Goal: Transaction & Acquisition: Purchase product/service

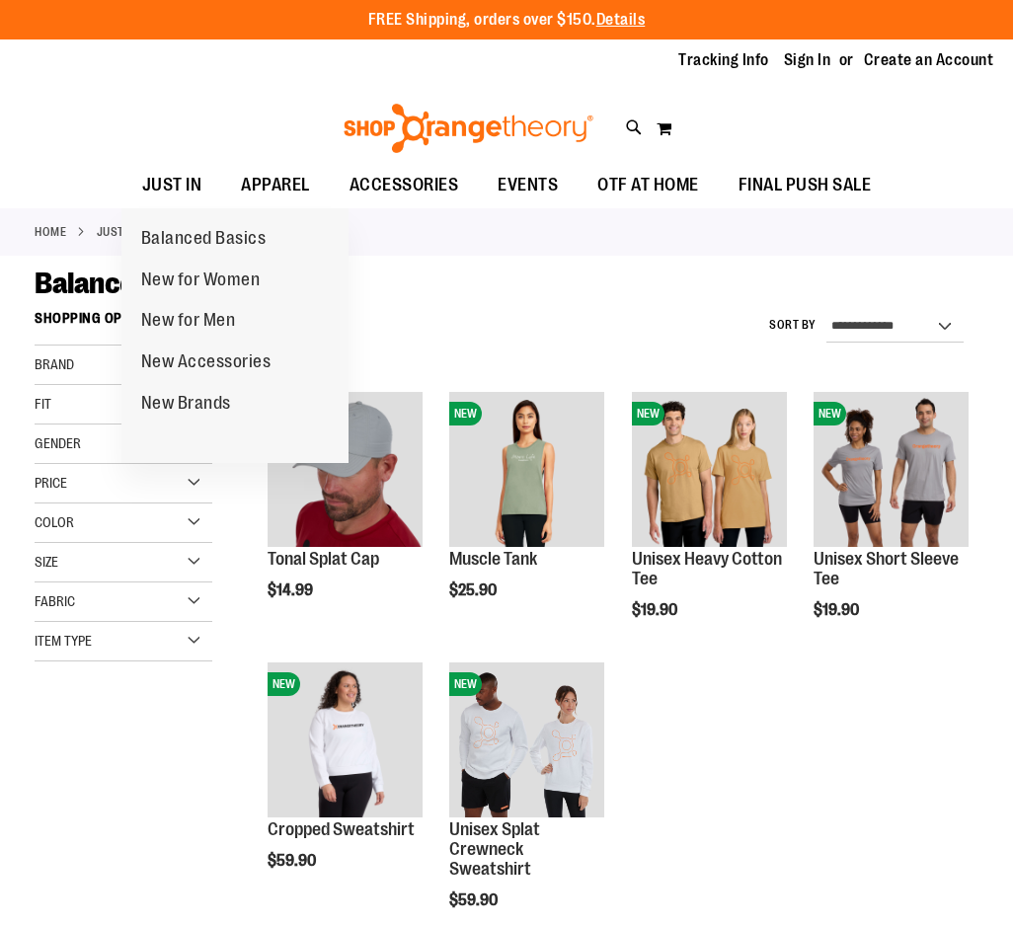
click at [252, 283] on span "New for Women" at bounding box center [200, 282] width 119 height 25
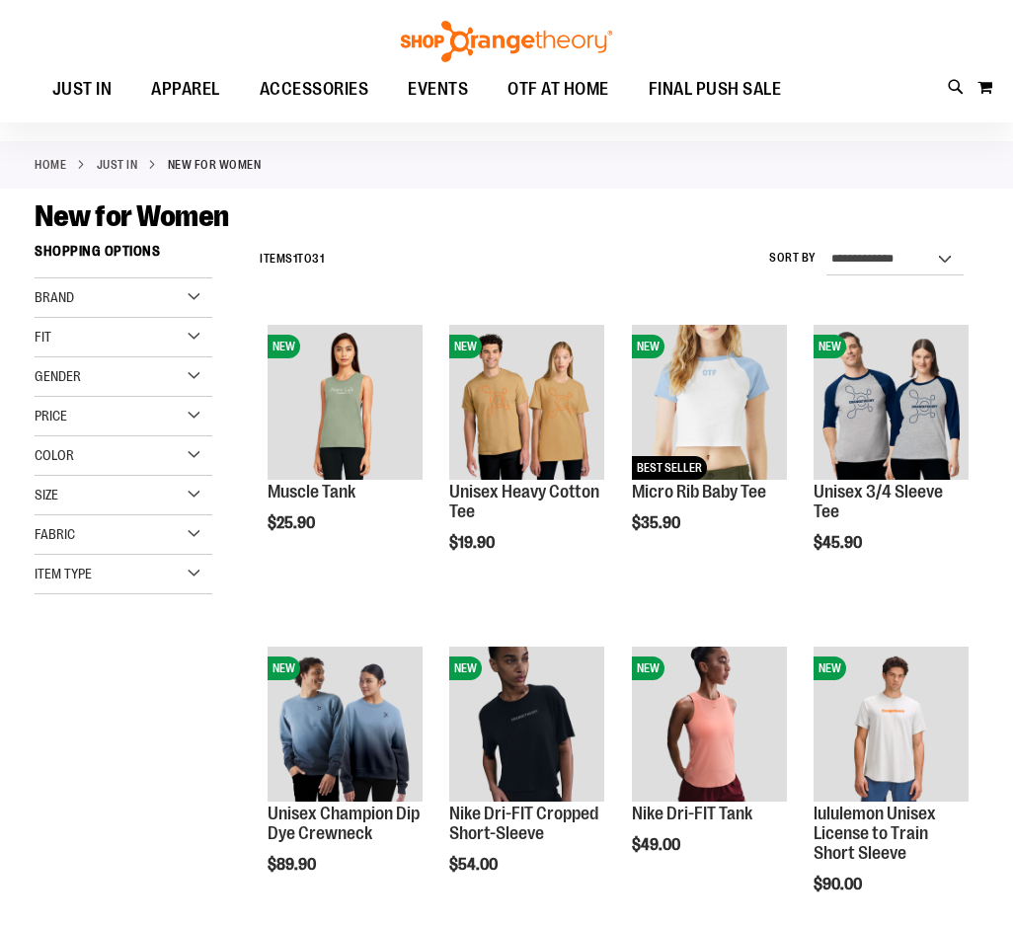
scroll to position [79, 0]
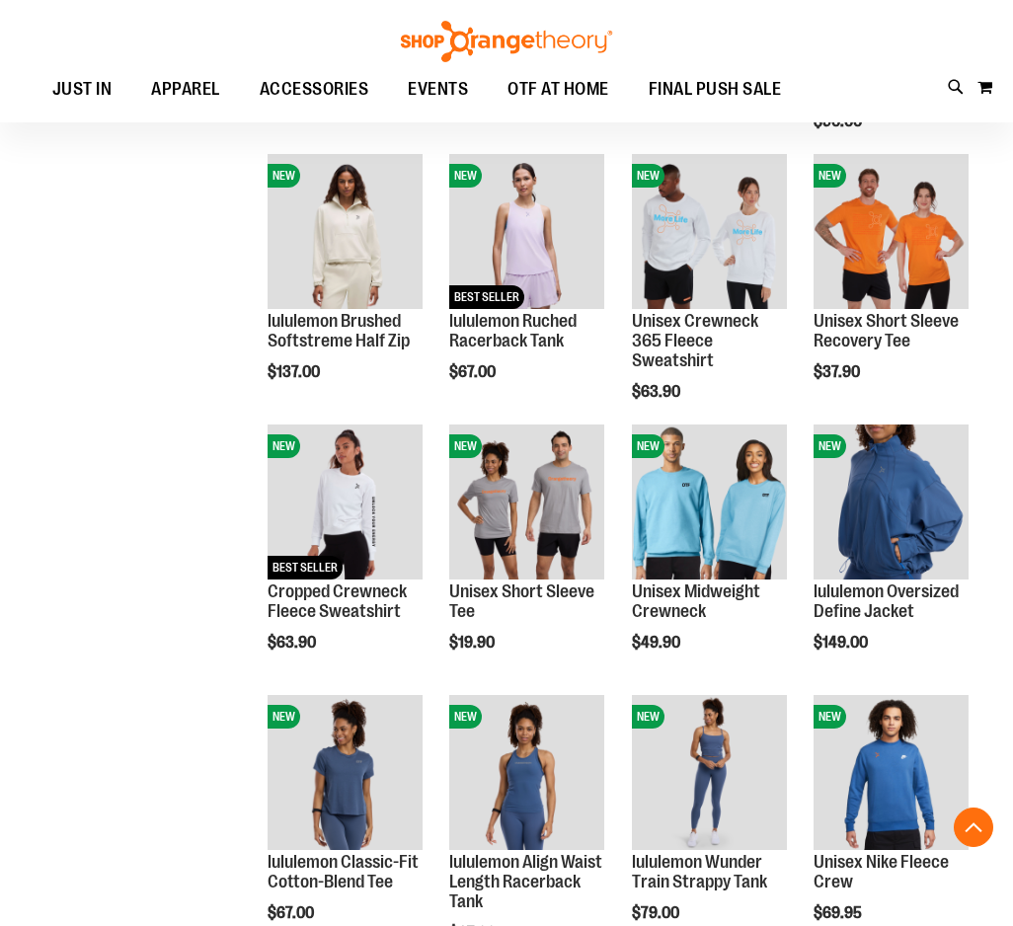
scroll to position [780, 0]
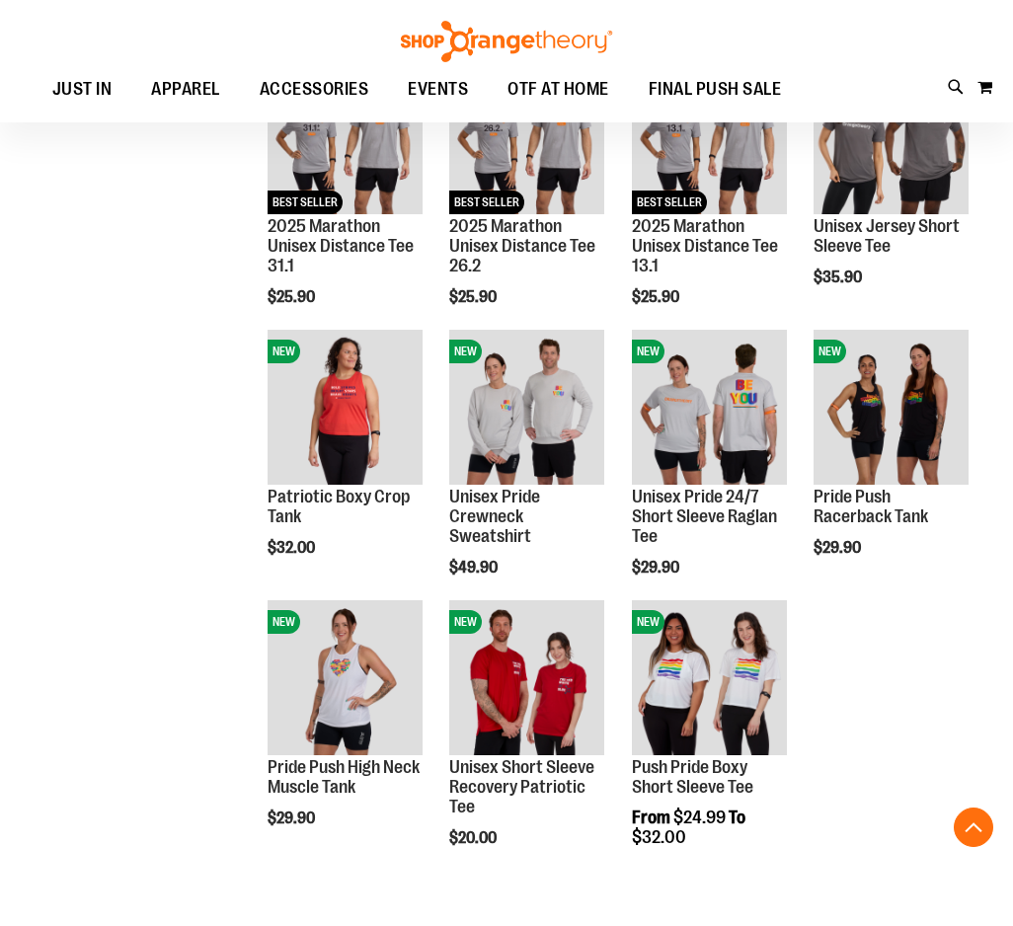
scroll to position [1688, 0]
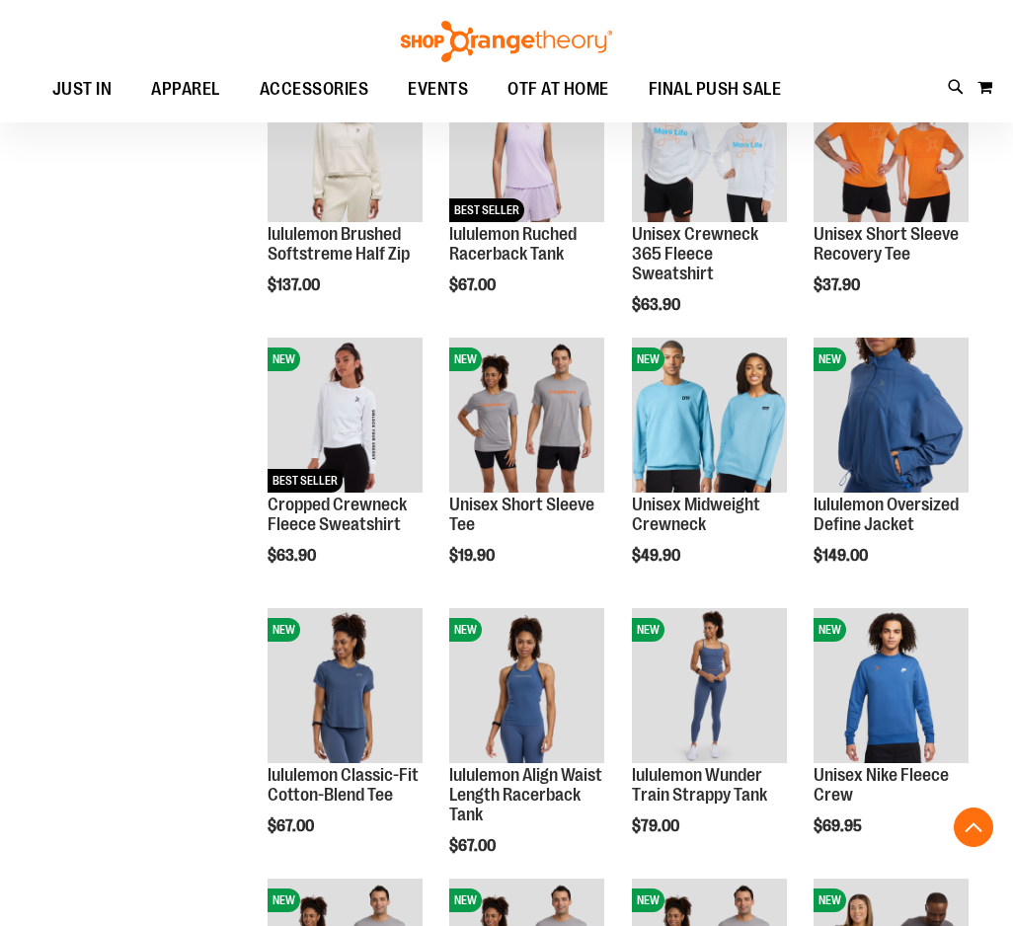
scroll to position [869, 0]
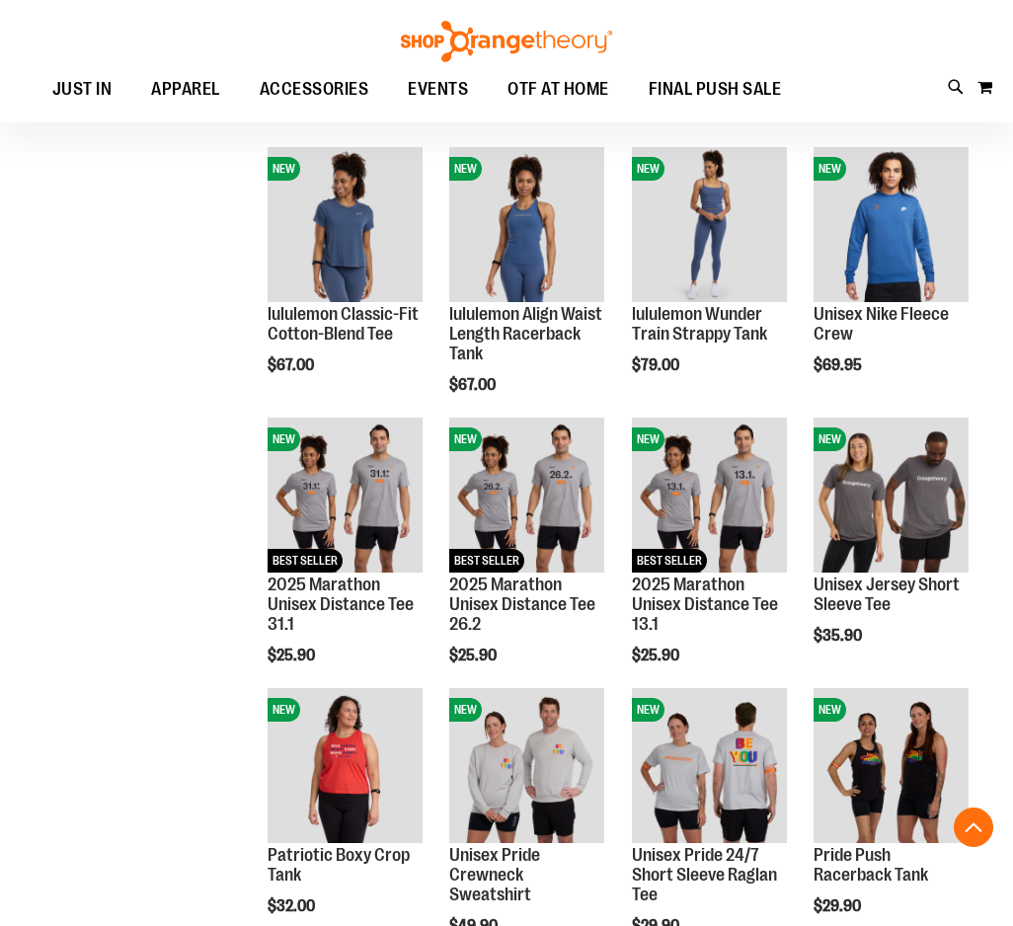
scroll to position [1333, 0]
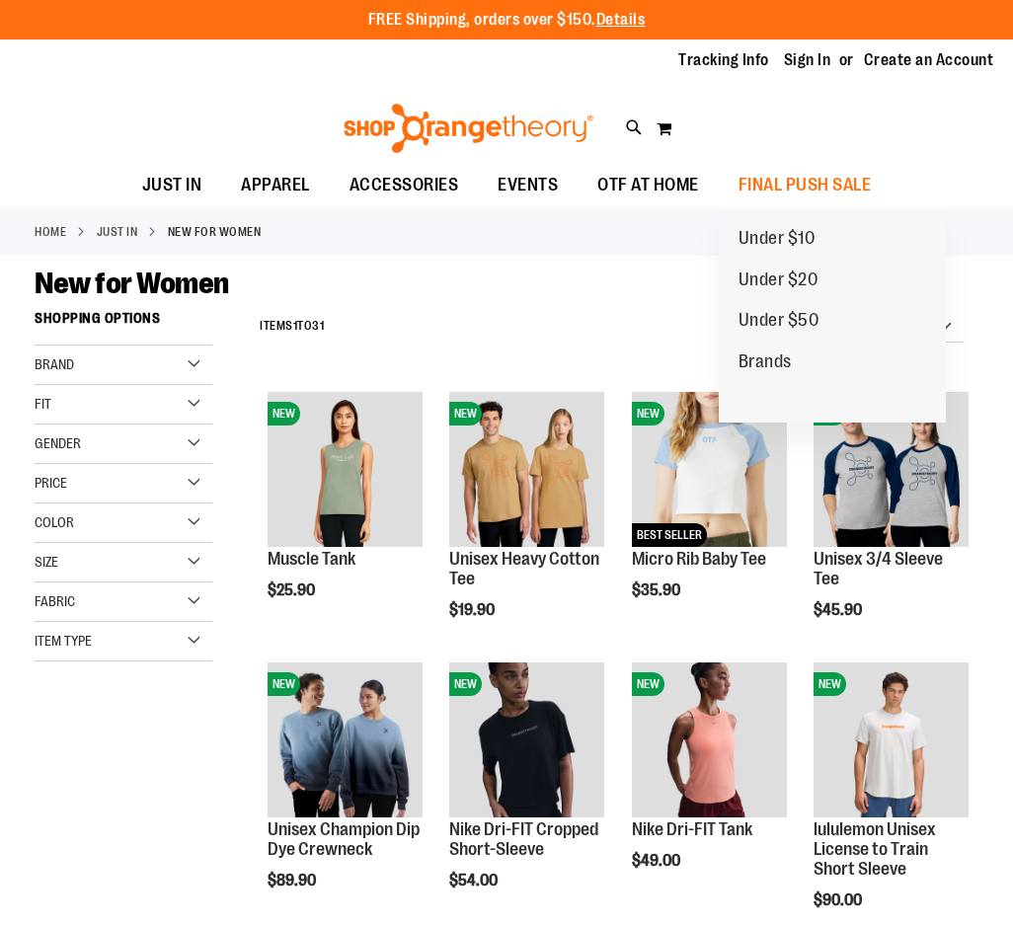
click at [802, 316] on span "Under $50" at bounding box center [779, 322] width 81 height 25
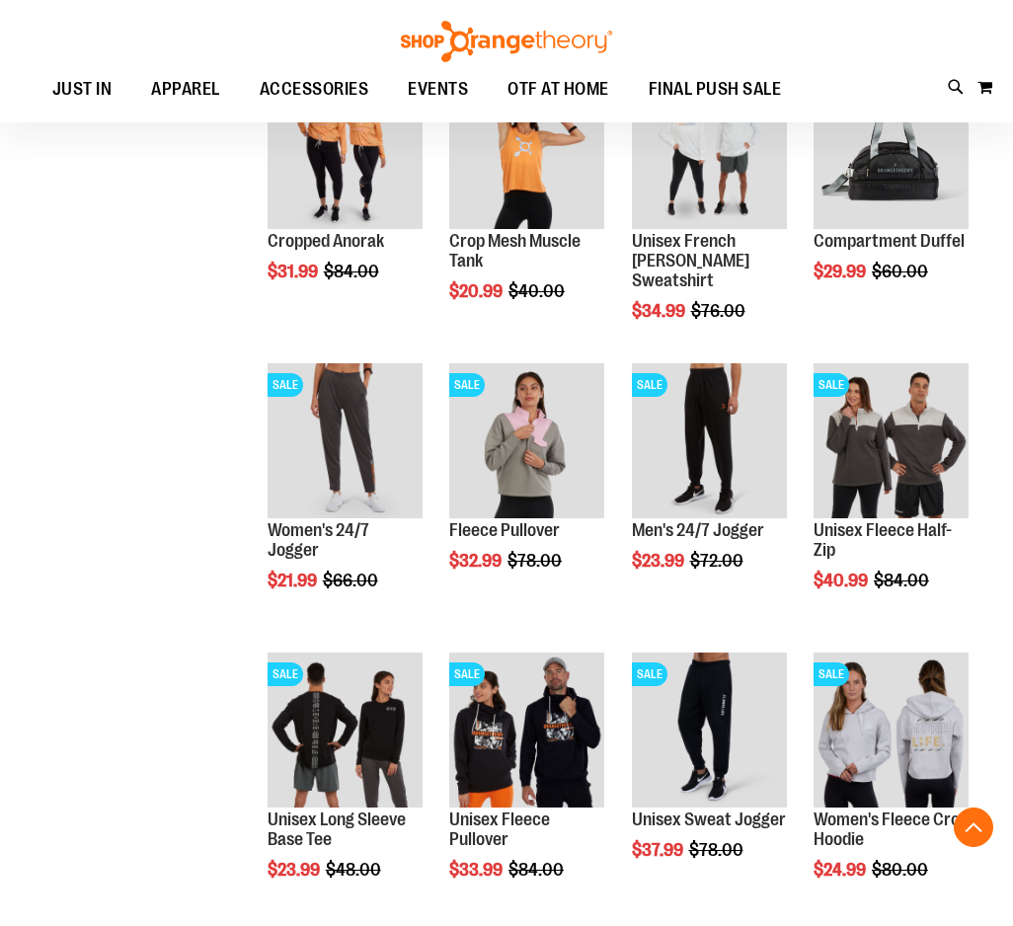
scroll to position [609, 0]
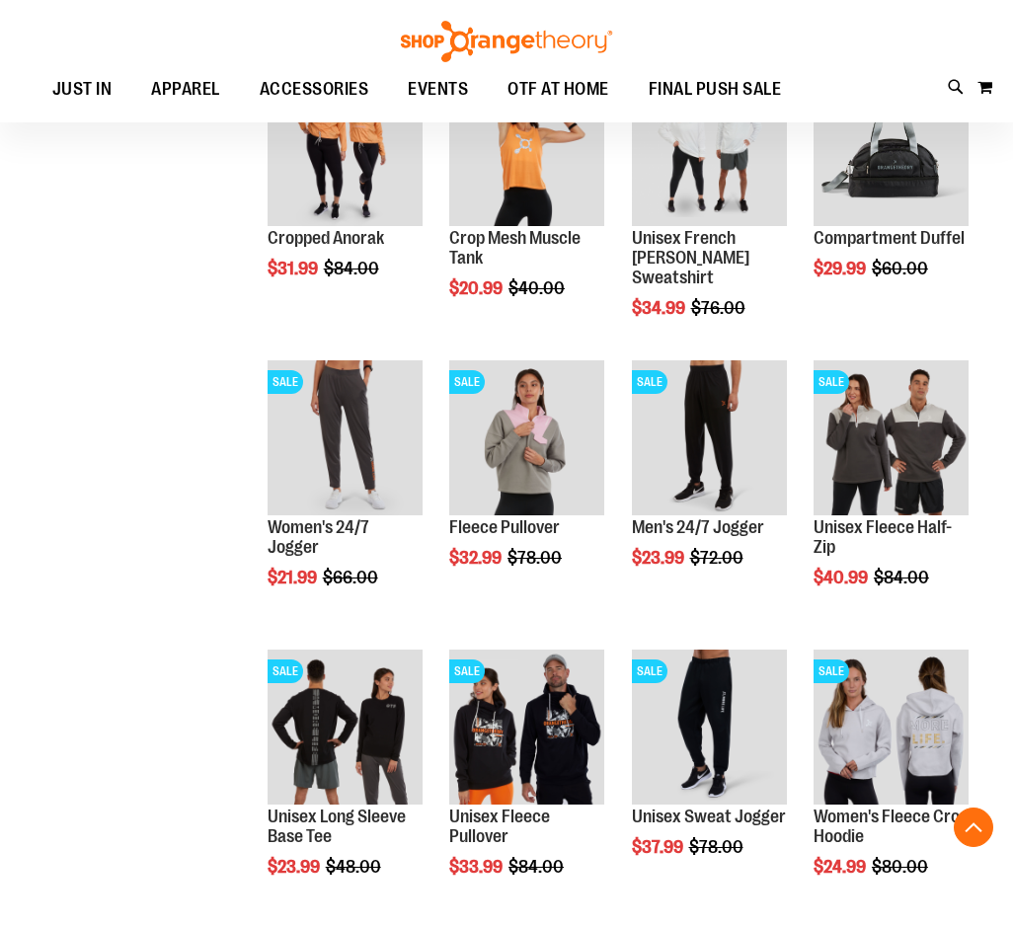
click at [144, 624] on div "**********" at bounding box center [507, 658] width 944 height 1935
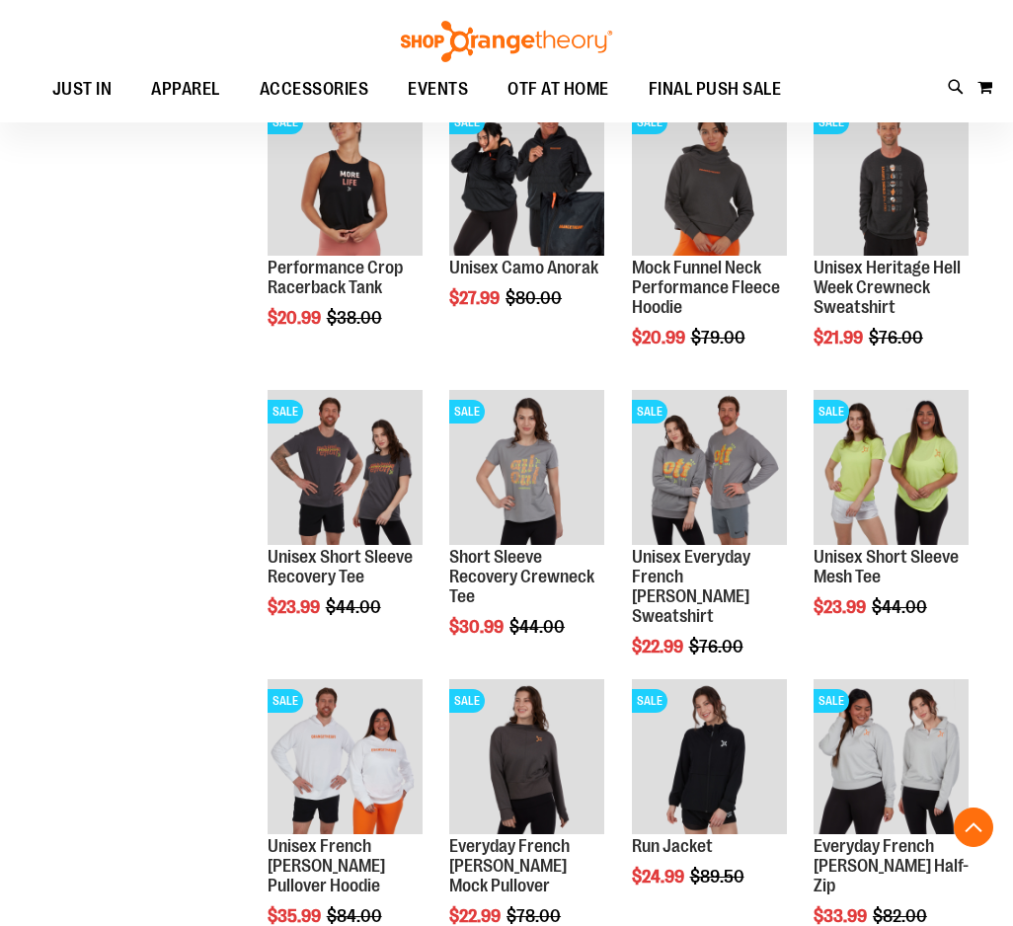
scroll to position [1743, 0]
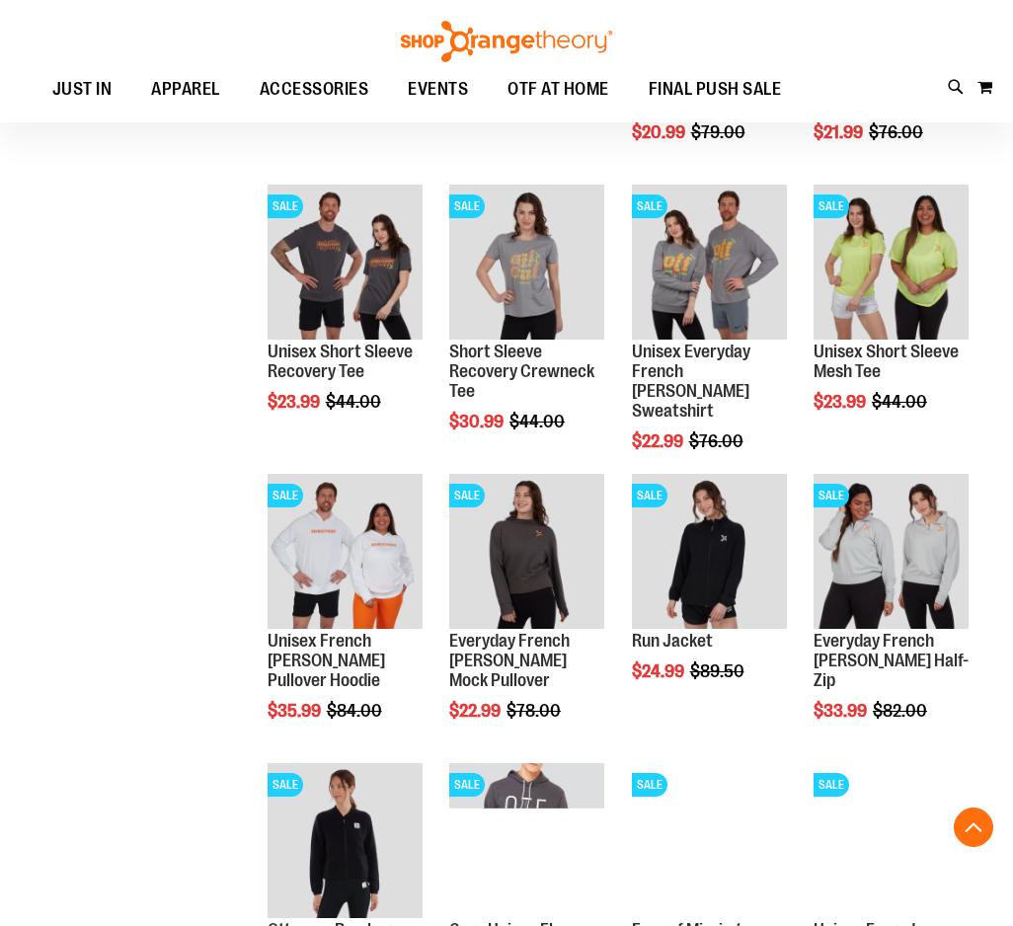
scroll to position [1941, 0]
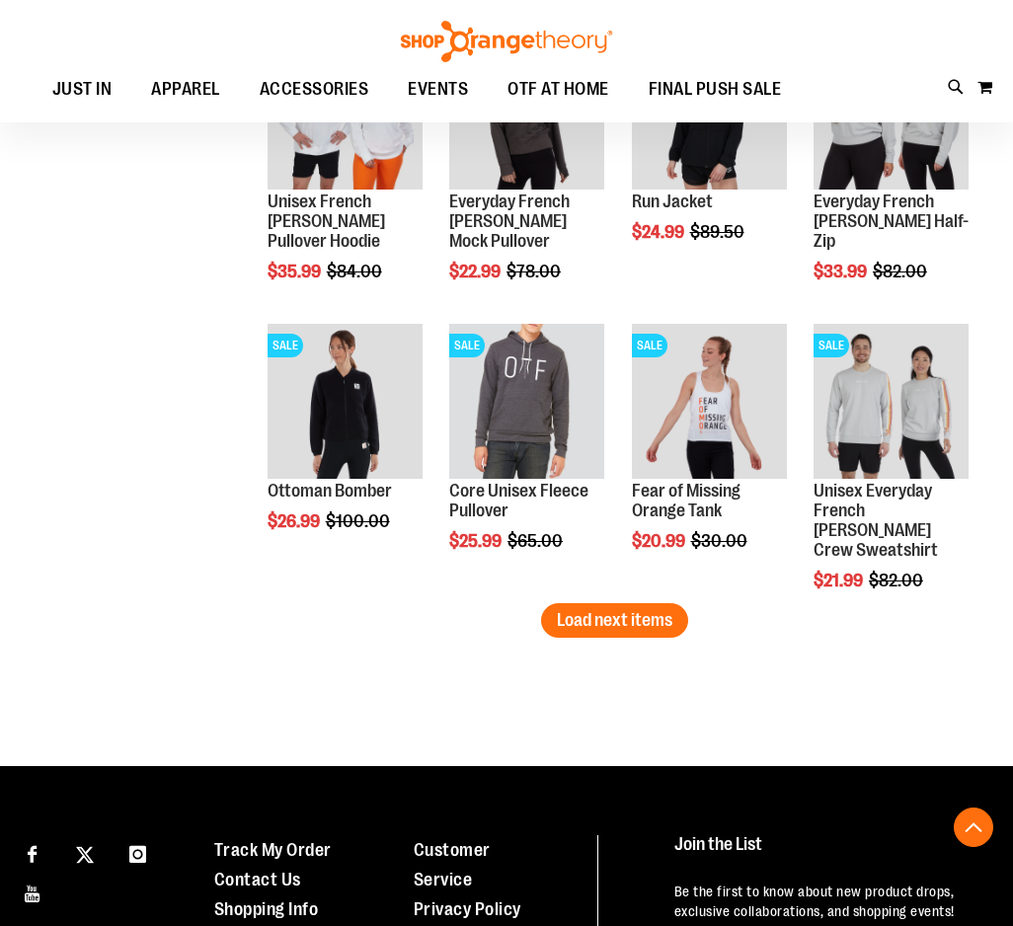
scroll to position [2383, 0]
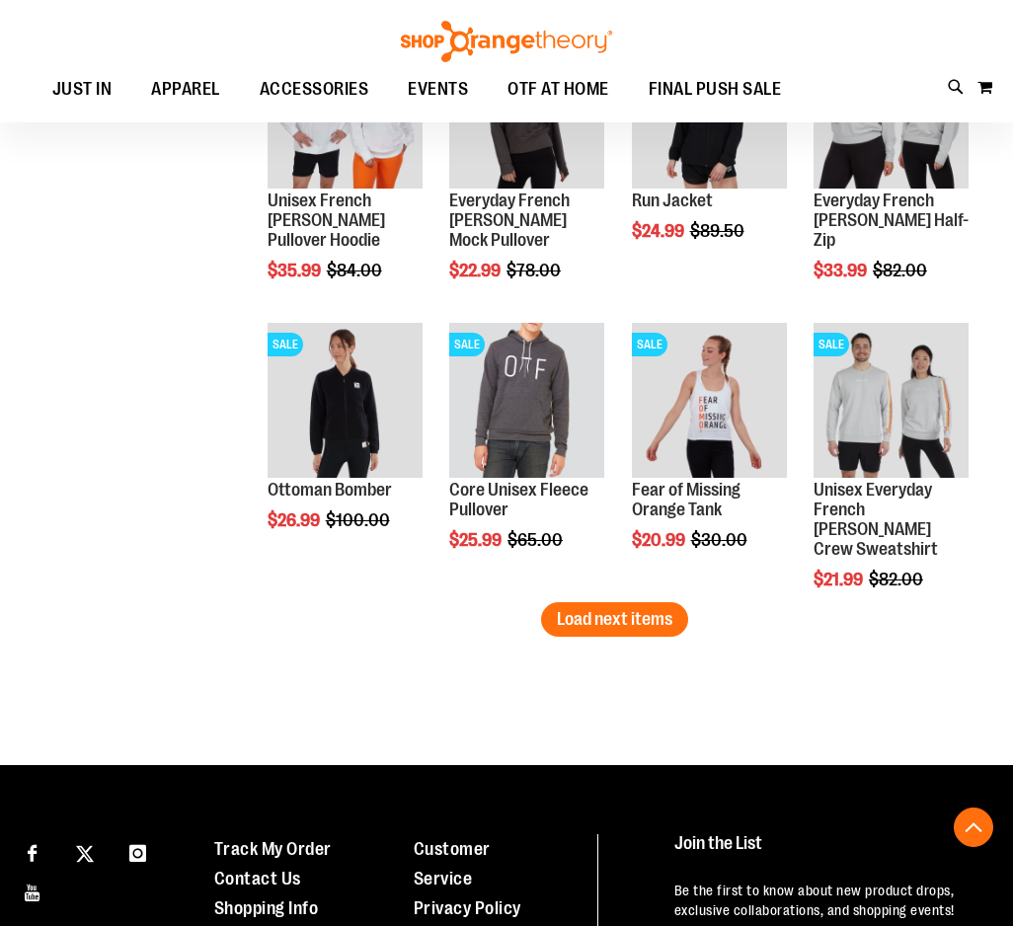
click at [628, 611] on span "Load next items" at bounding box center [615, 619] width 116 height 20
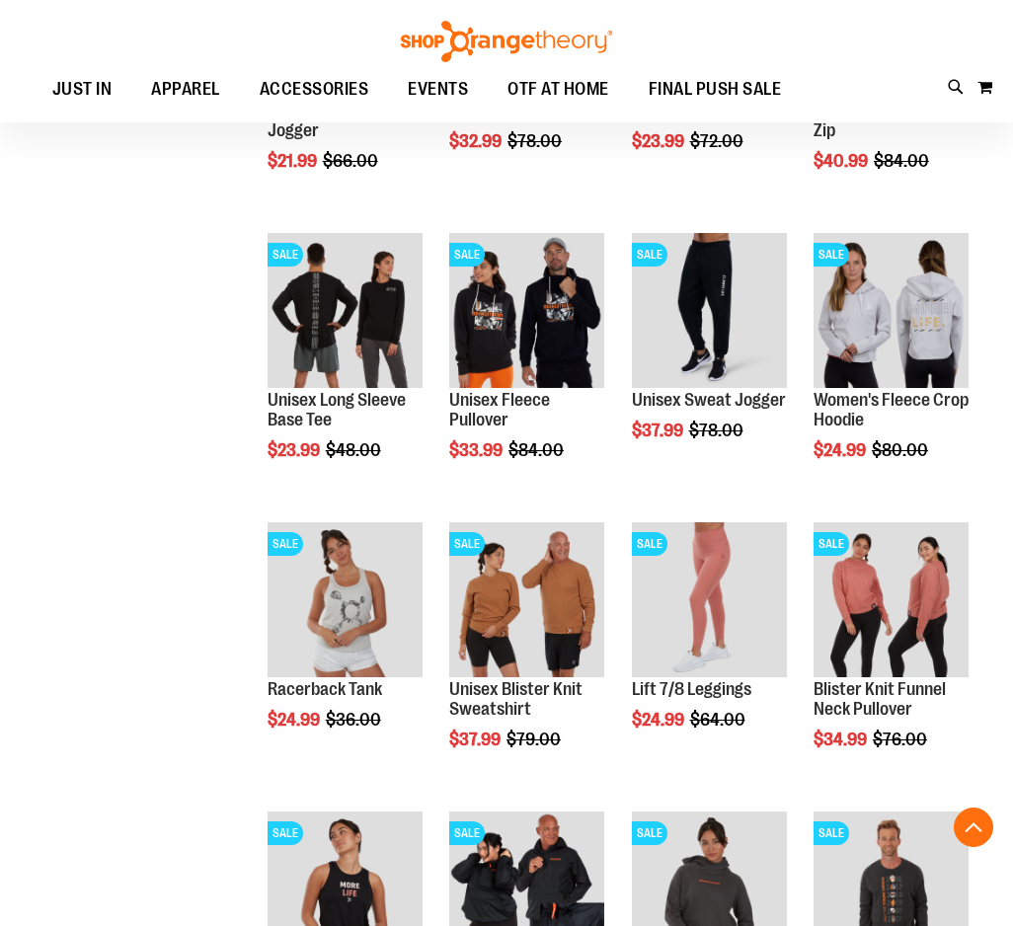
scroll to position [1037, 0]
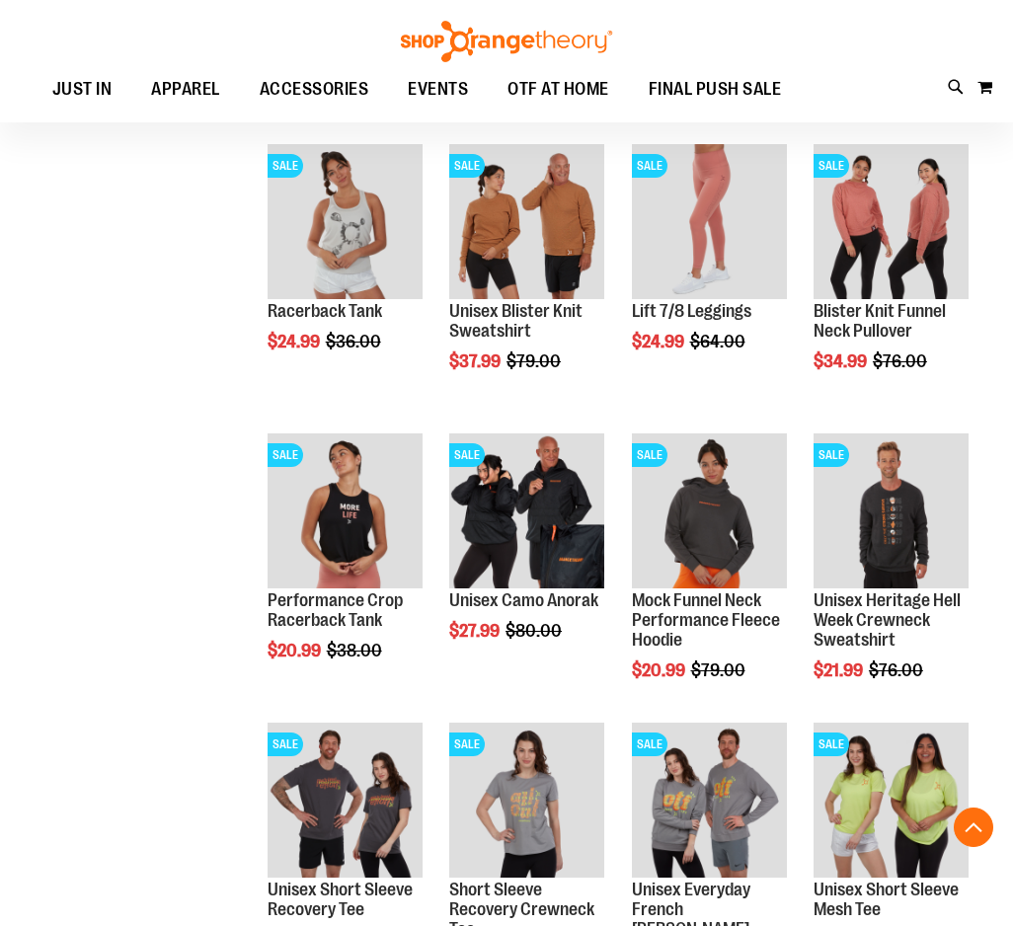
scroll to position [1409, 0]
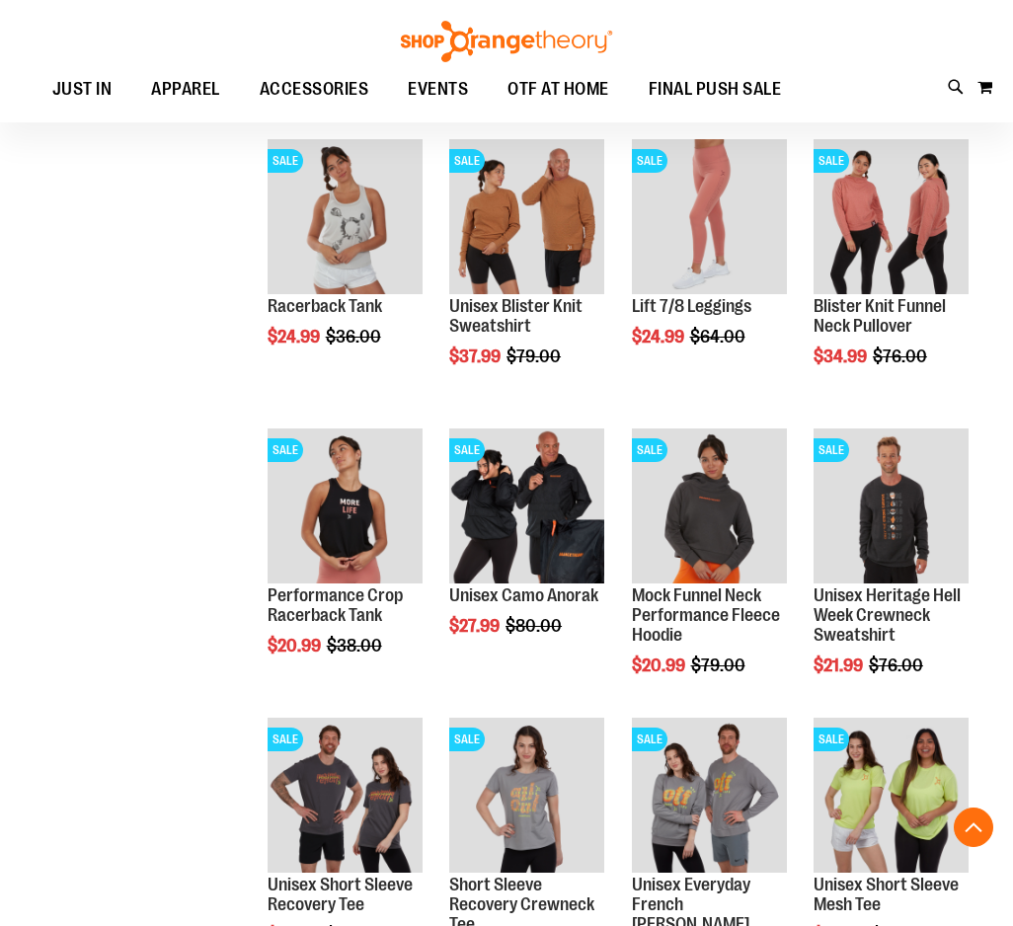
click at [719, 497] on img "product" at bounding box center [709, 506] width 155 height 155
click at [718, 488] on img "product" at bounding box center [709, 506] width 155 height 155
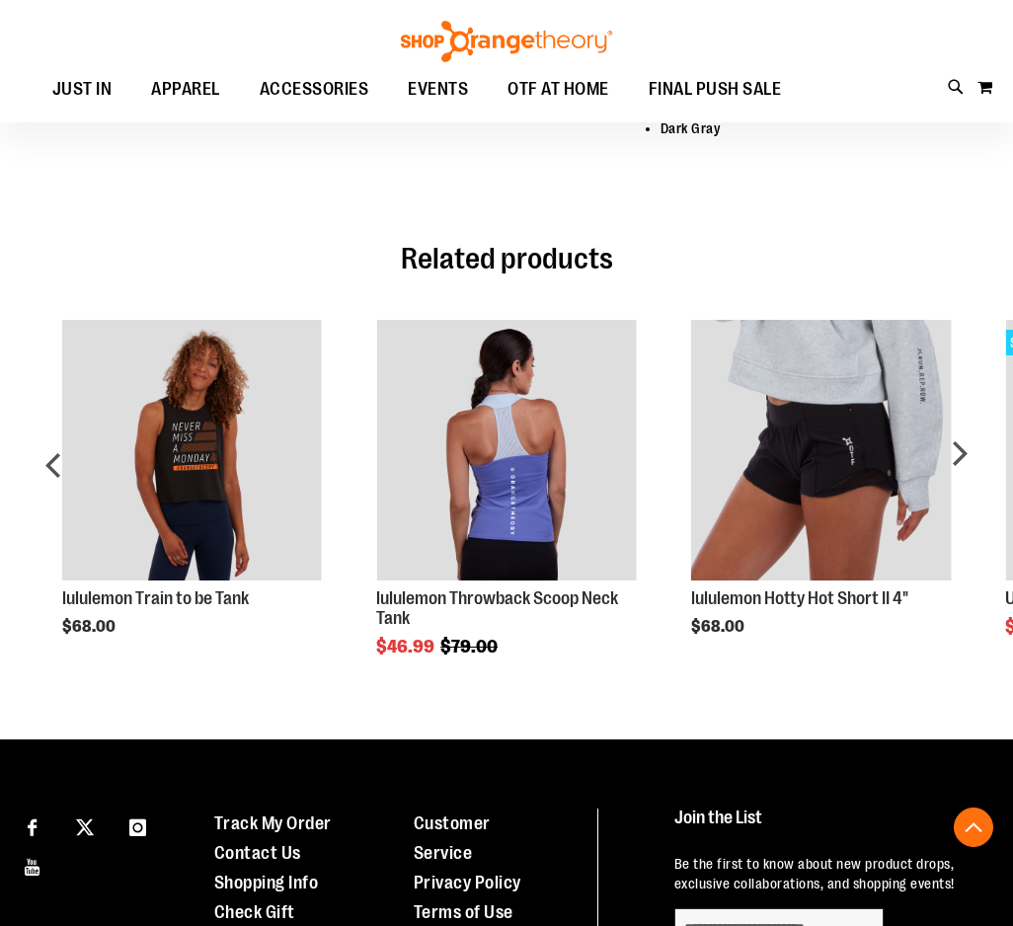
scroll to position [907, 0]
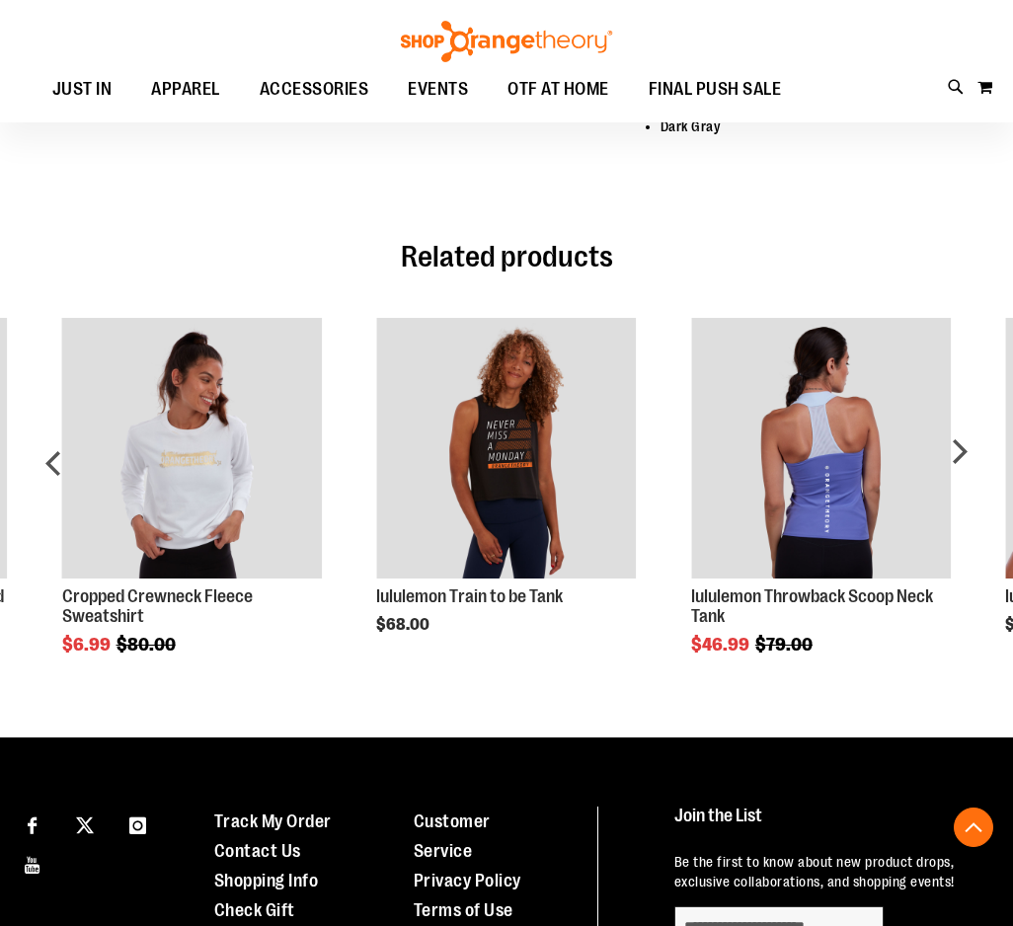
click at [954, 461] on div "next" at bounding box center [958, 470] width 39 height 365
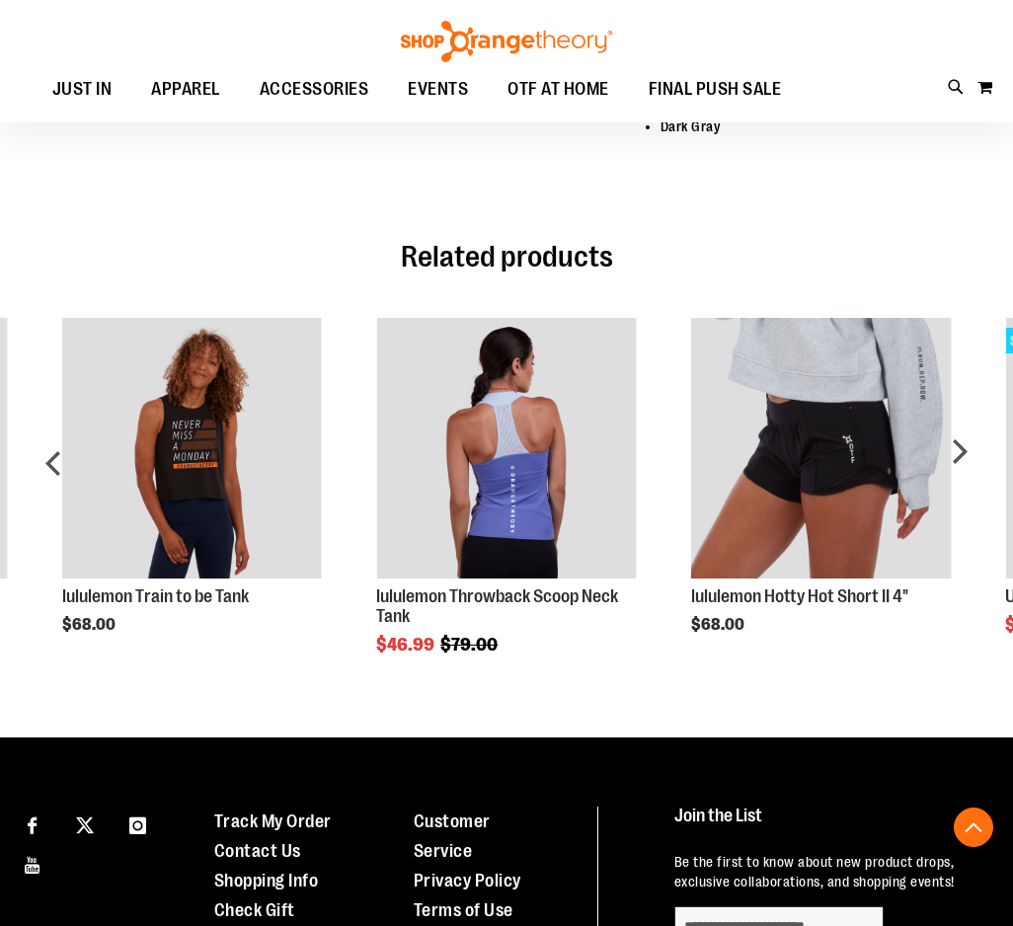
click at [962, 453] on div "next" at bounding box center [958, 470] width 39 height 365
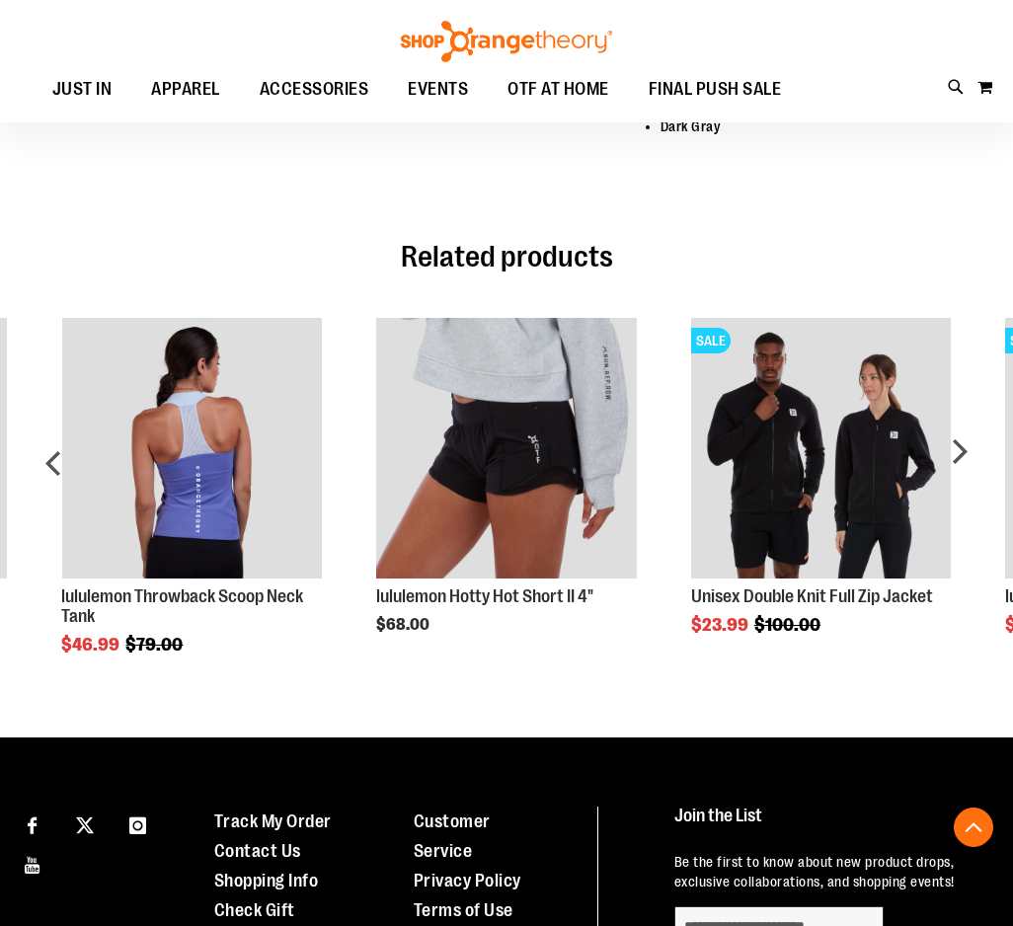
click at [974, 451] on div "next" at bounding box center [958, 470] width 39 height 365
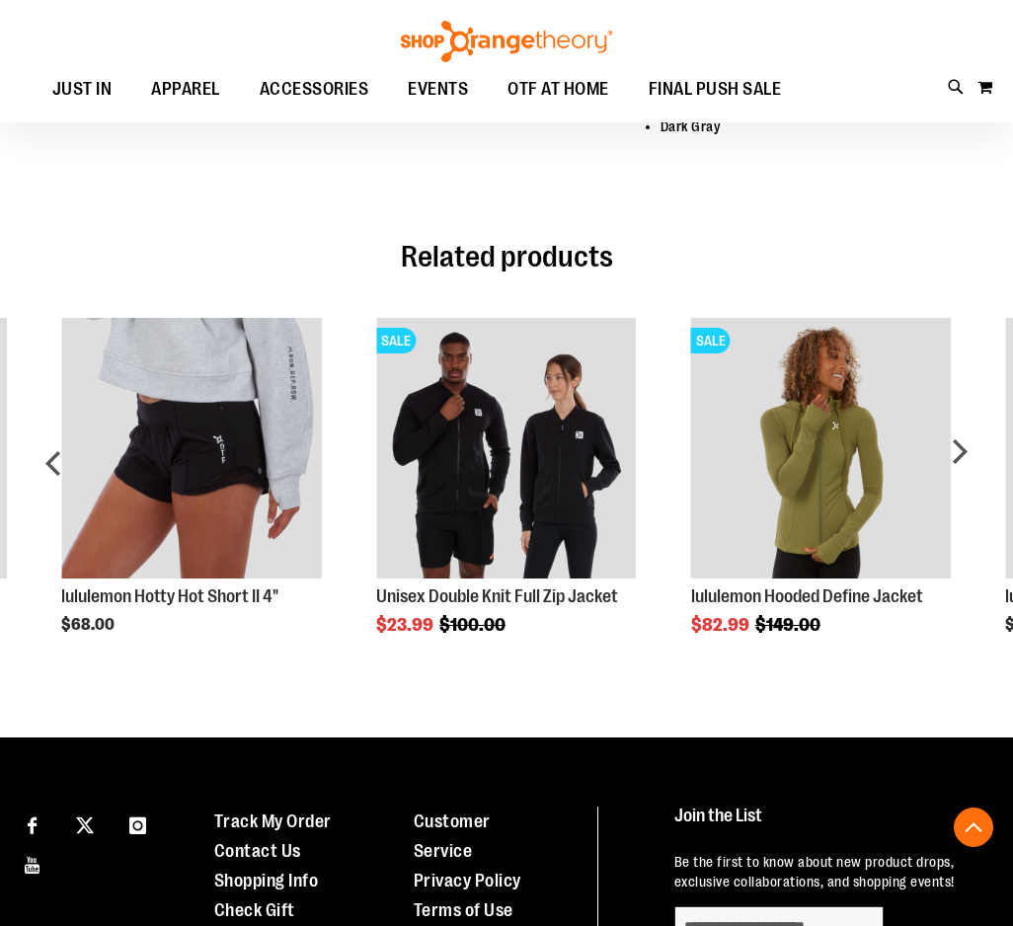
click at [950, 463] on div "next" at bounding box center [958, 470] width 39 height 365
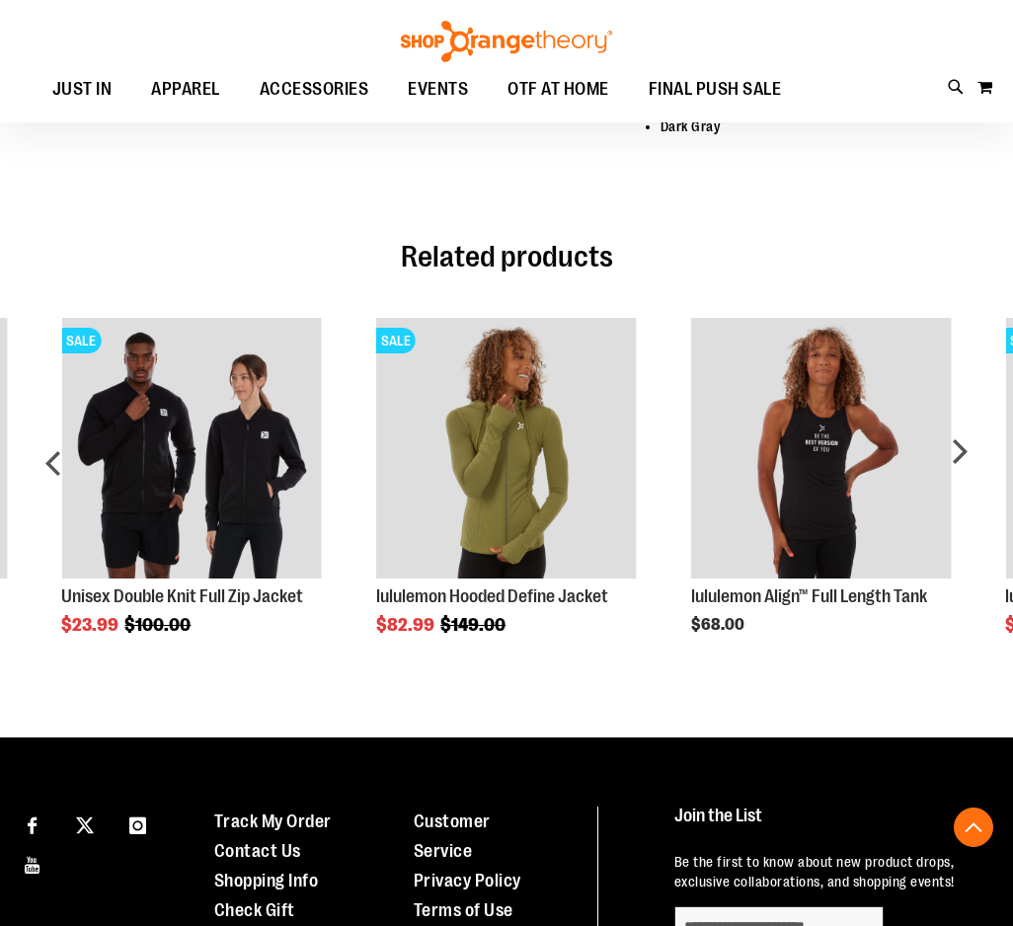
click at [966, 457] on div "next" at bounding box center [958, 470] width 39 height 365
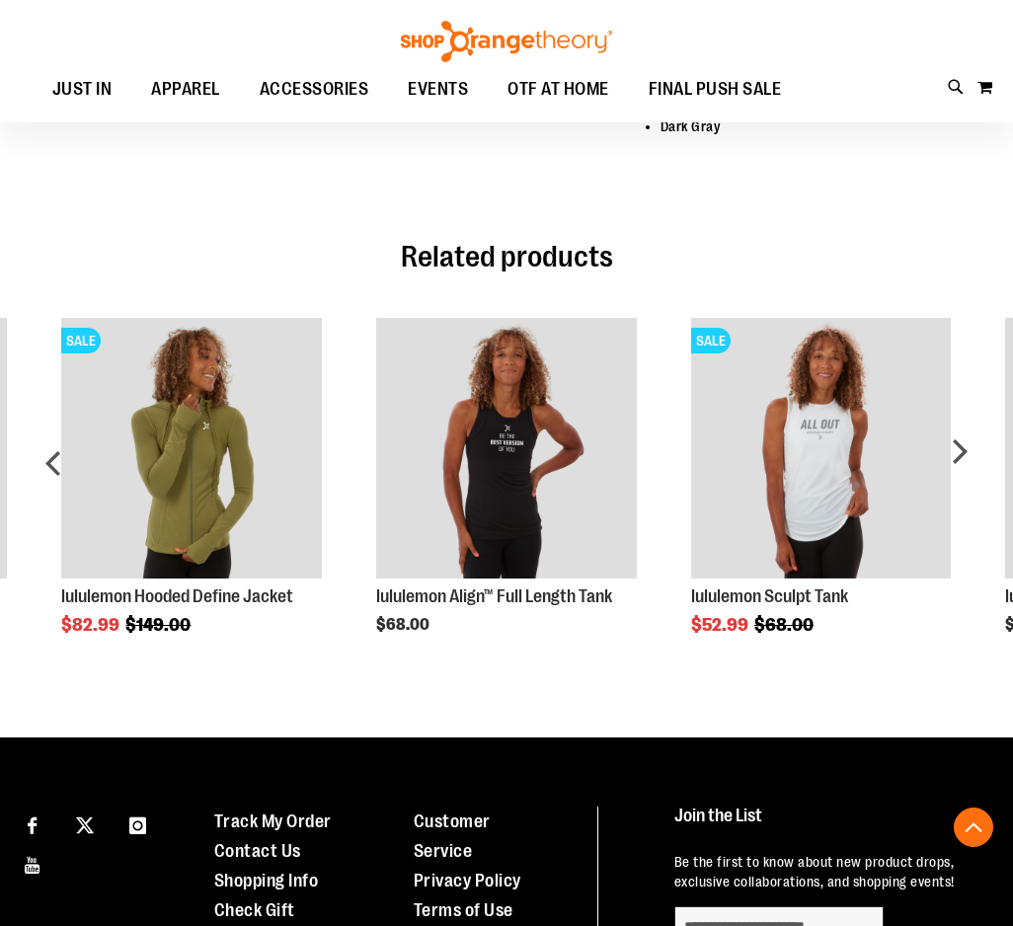
click at [955, 446] on div "next" at bounding box center [958, 470] width 39 height 365
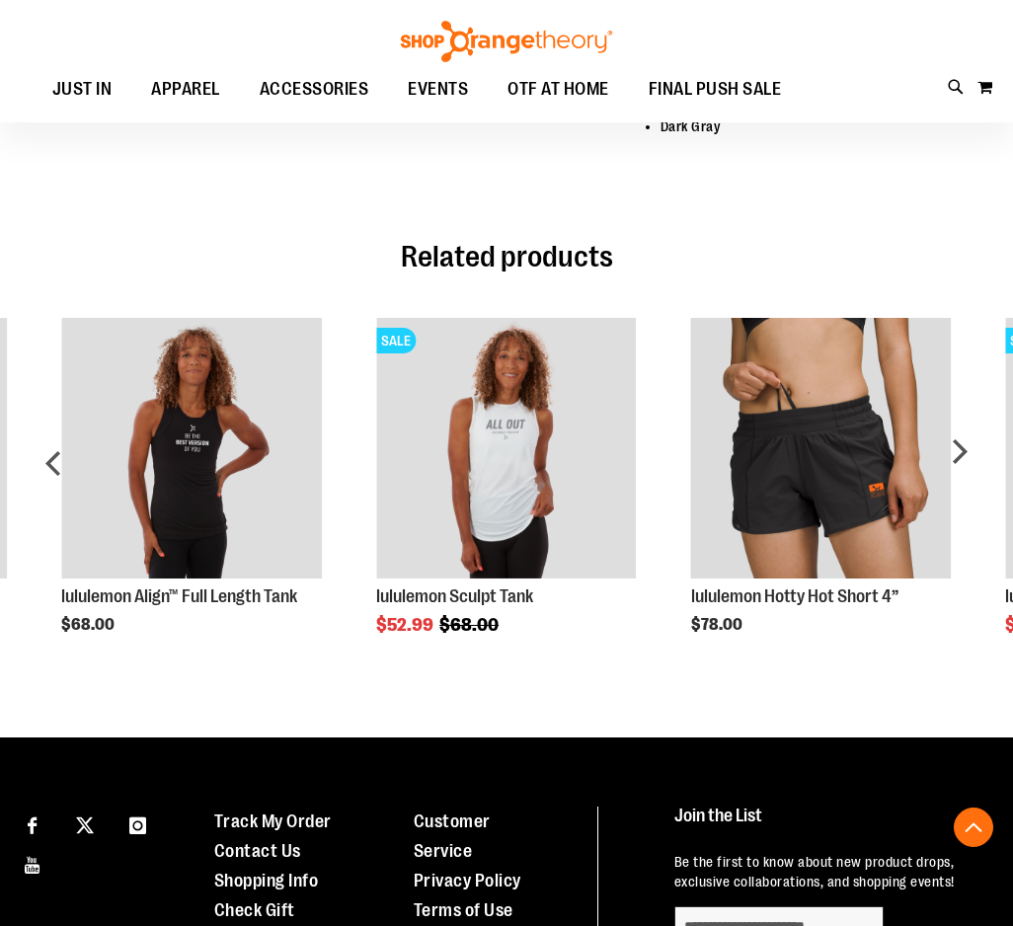
click at [966, 453] on div "next" at bounding box center [958, 470] width 39 height 365
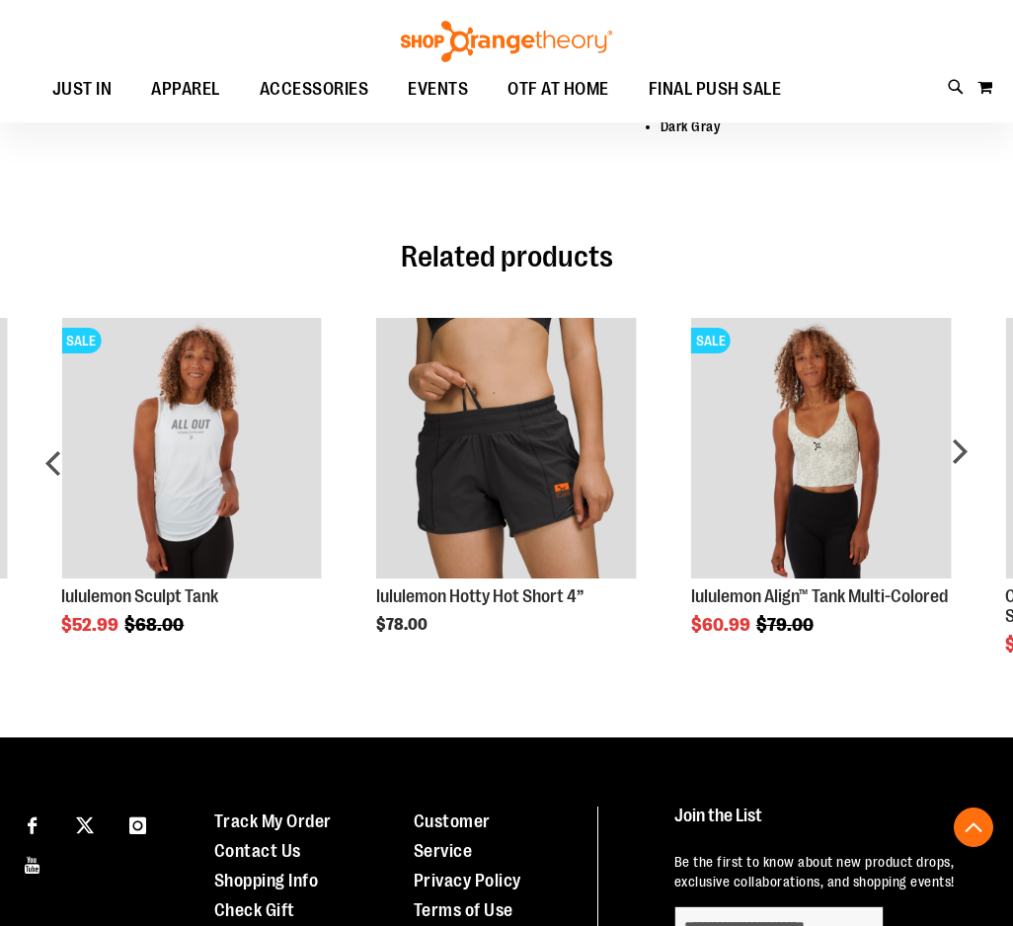
click at [962, 463] on div "next" at bounding box center [958, 470] width 39 height 365
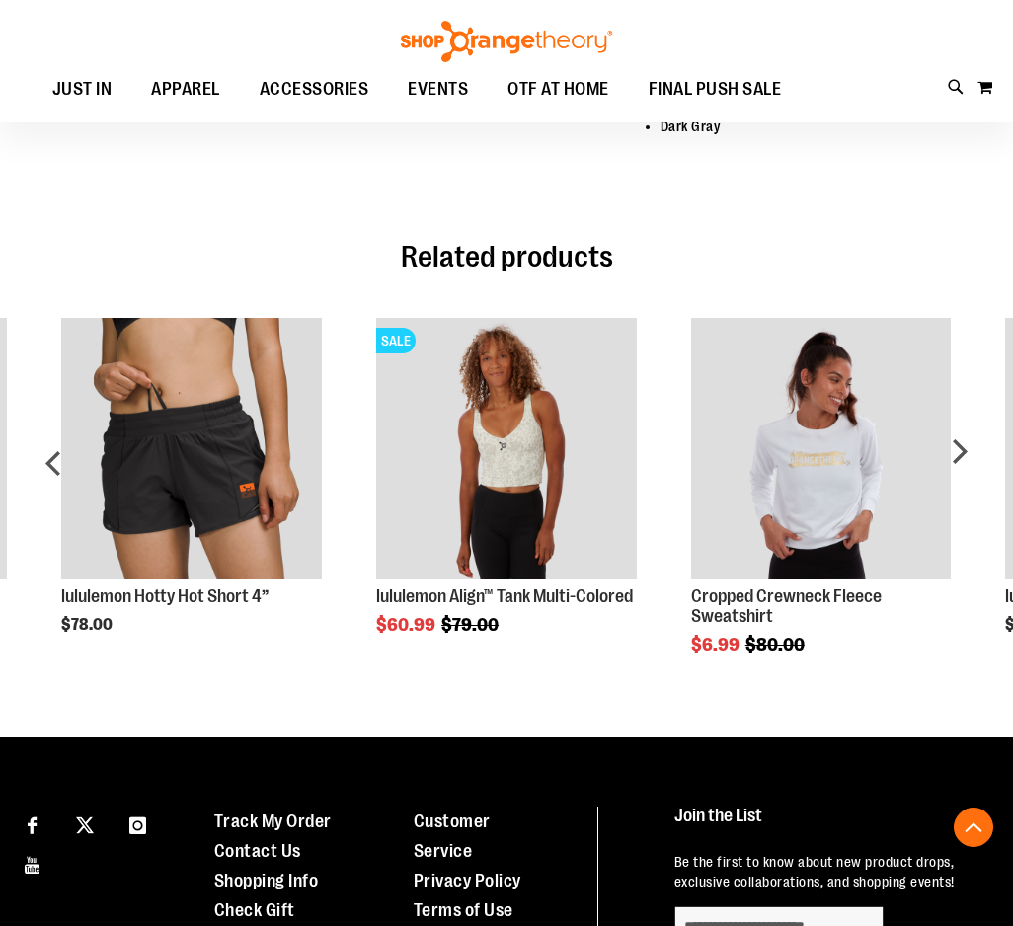
click at [972, 458] on div "next" at bounding box center [958, 470] width 39 height 365
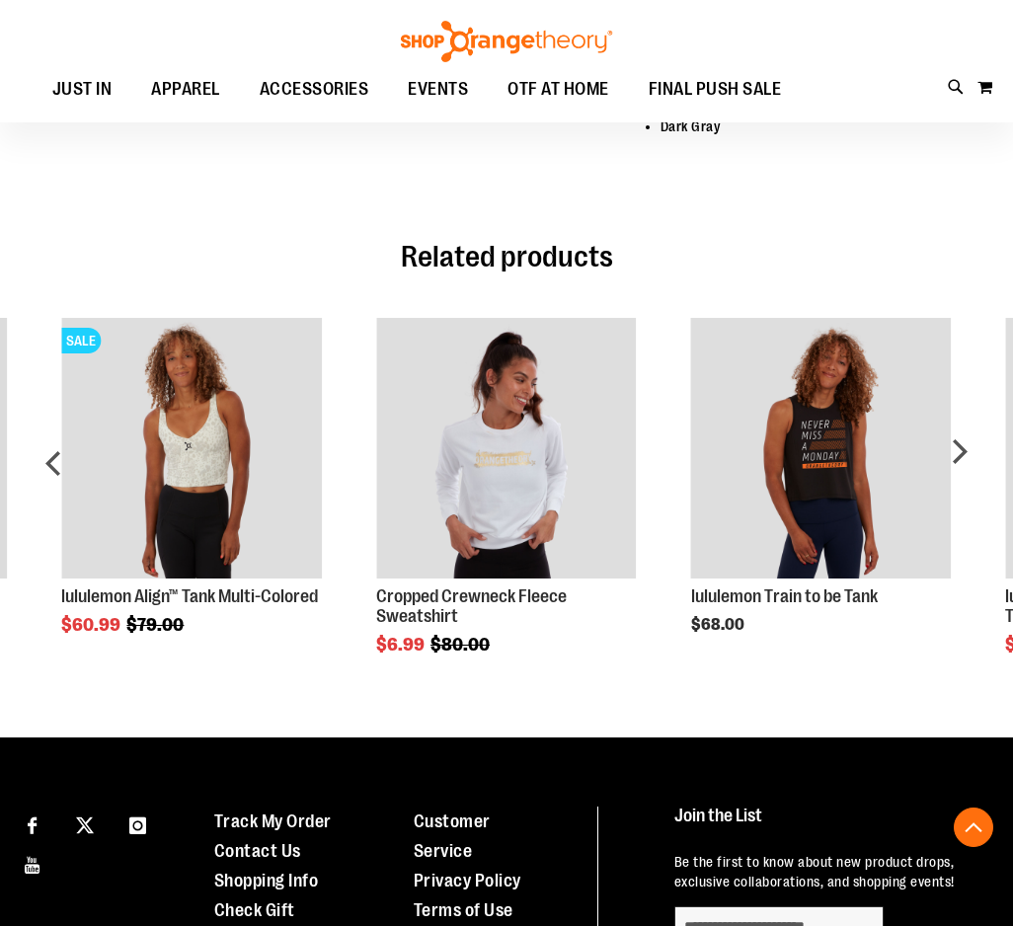
click at [963, 458] on div "next" at bounding box center [958, 470] width 39 height 365
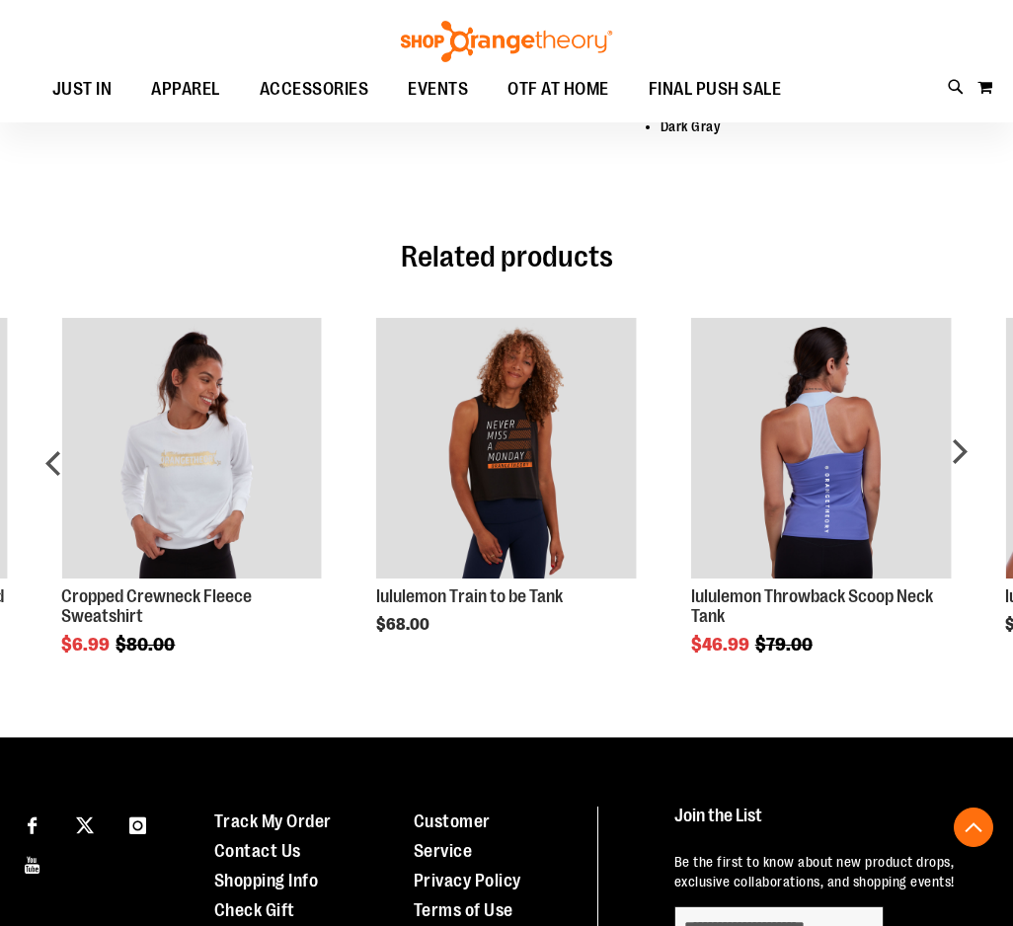
click at [965, 460] on div "next" at bounding box center [958, 470] width 39 height 365
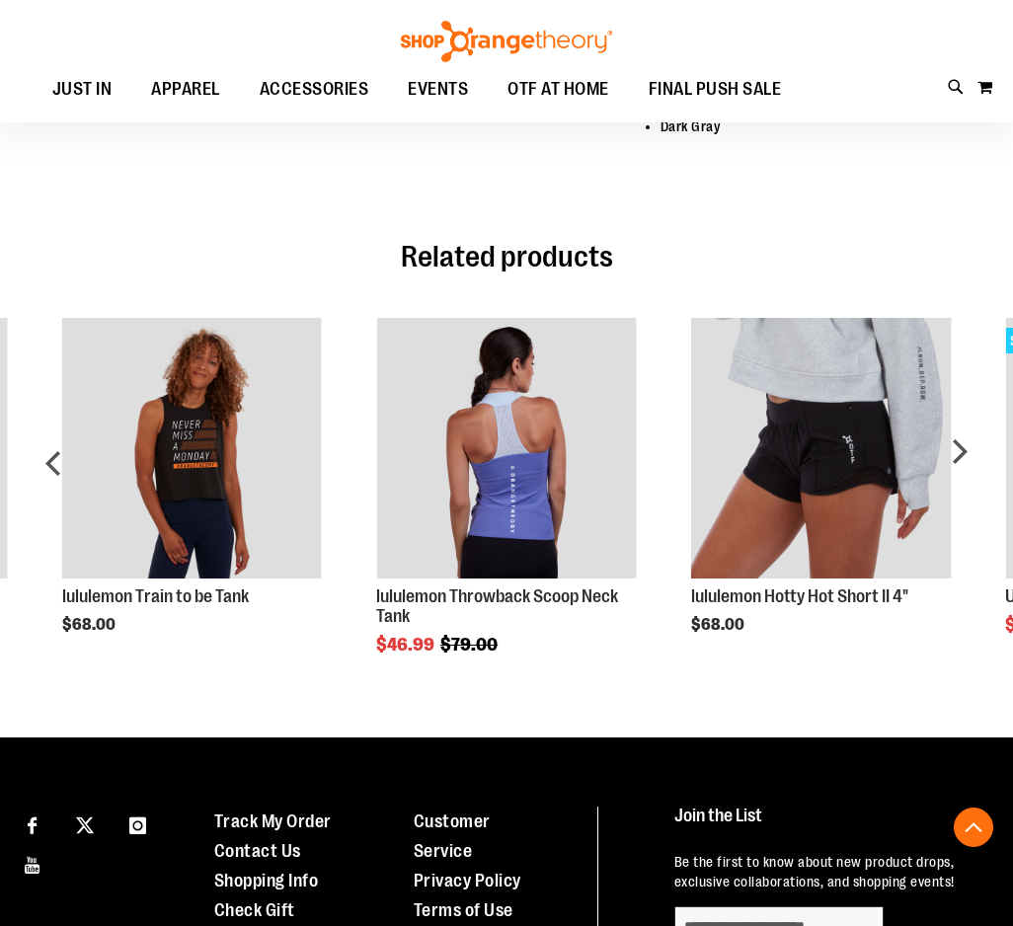
click at [951, 456] on div "next" at bounding box center [958, 470] width 39 height 365
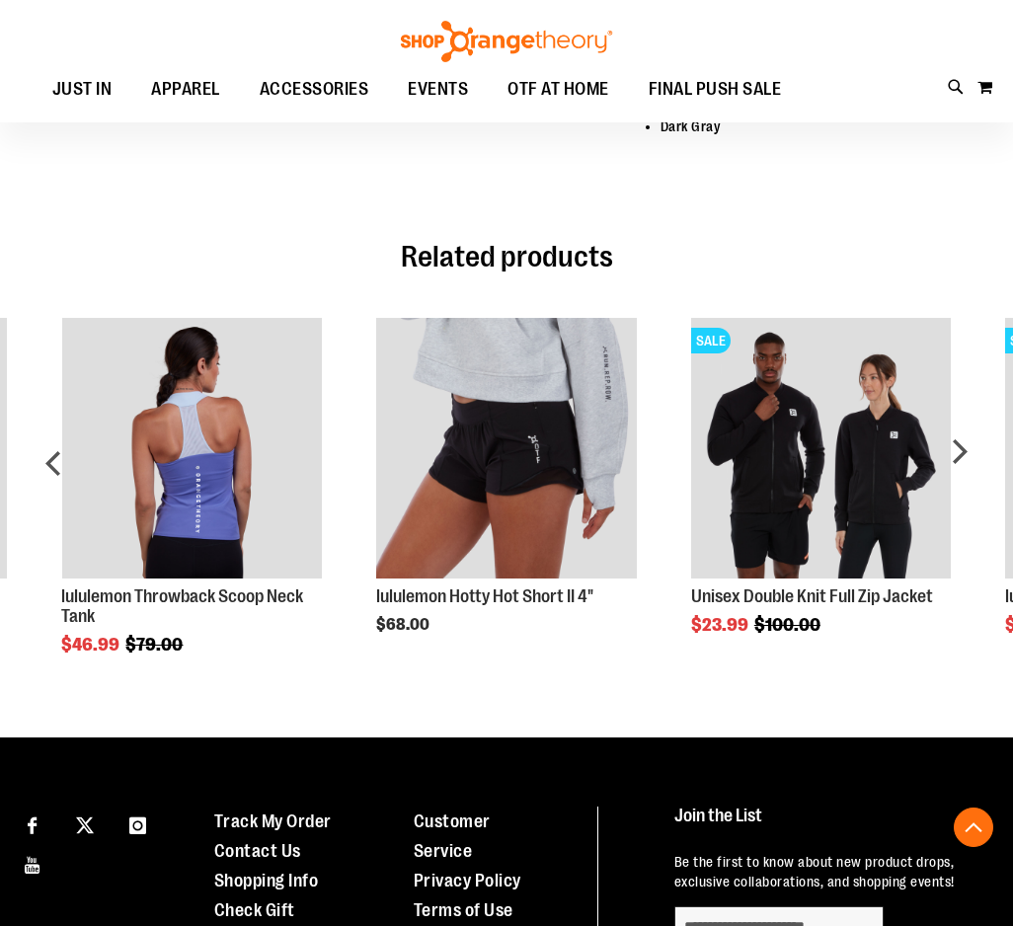
click at [966, 457] on div "next" at bounding box center [958, 470] width 39 height 365
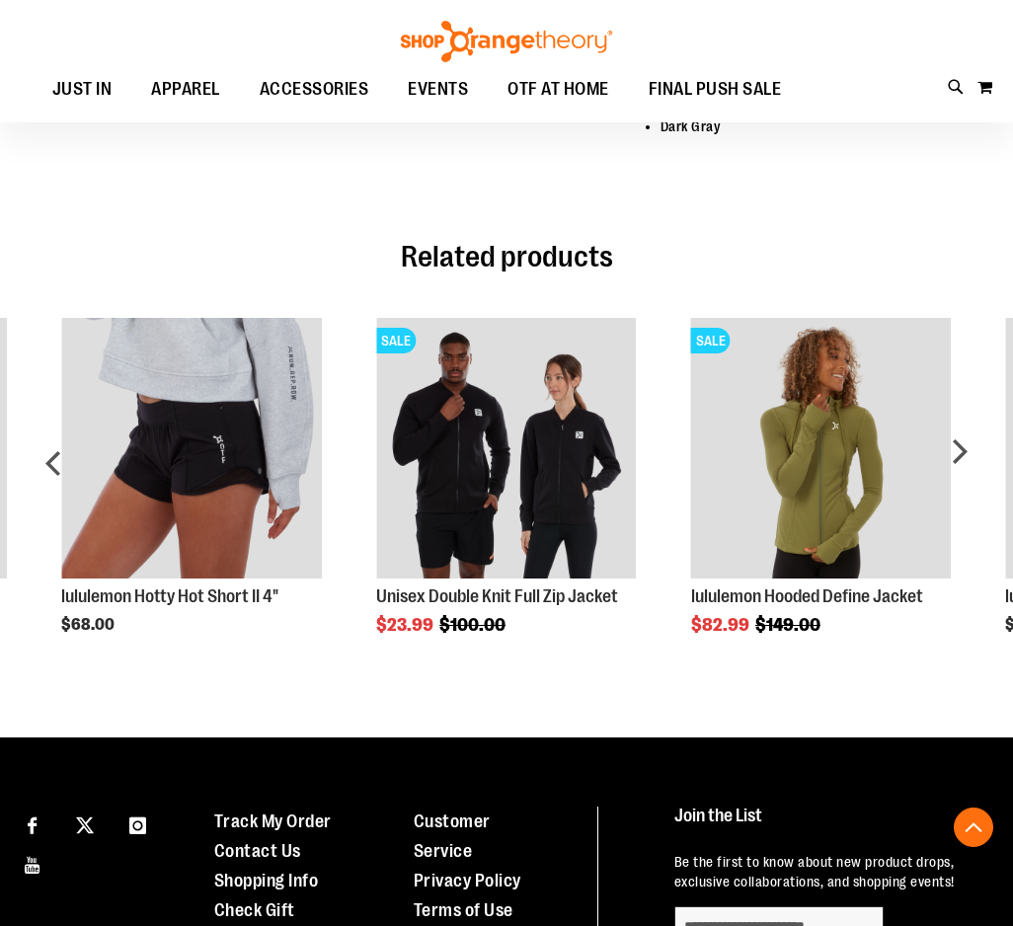
click at [948, 447] on div "next" at bounding box center [958, 470] width 39 height 365
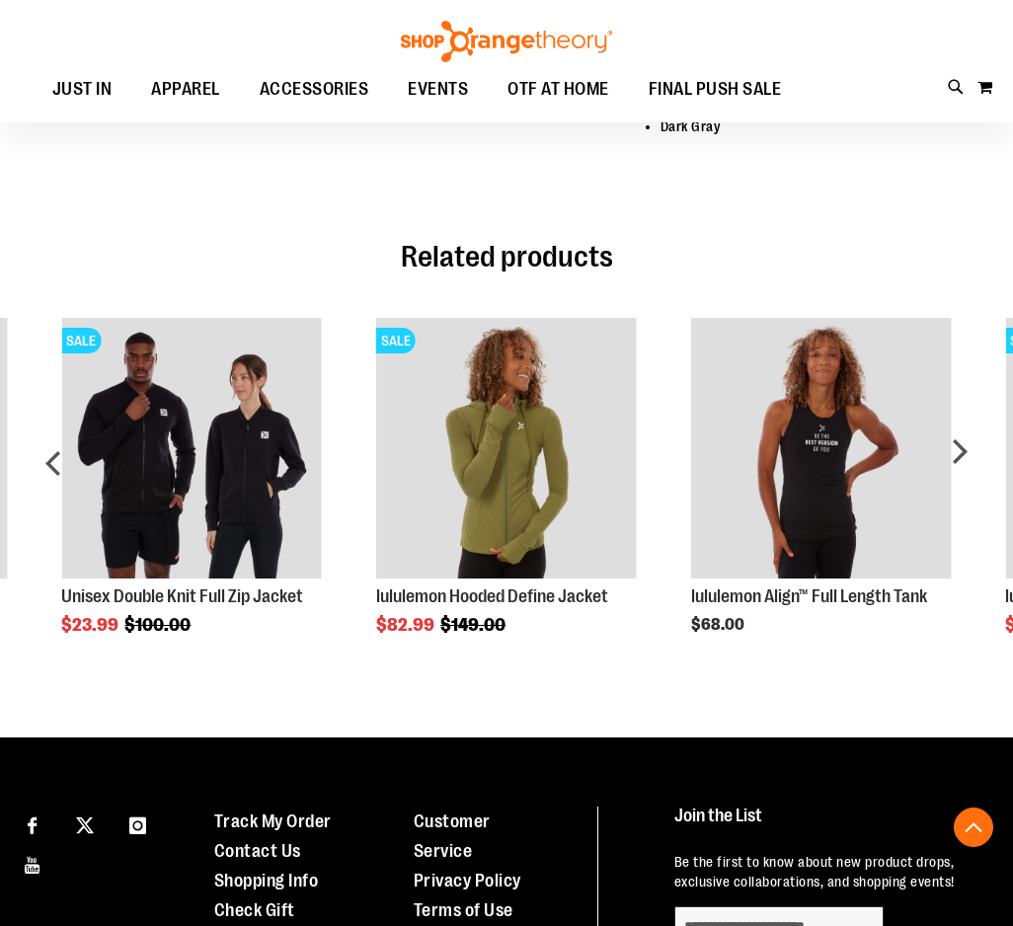
click at [968, 465] on div "next" at bounding box center [958, 470] width 39 height 365
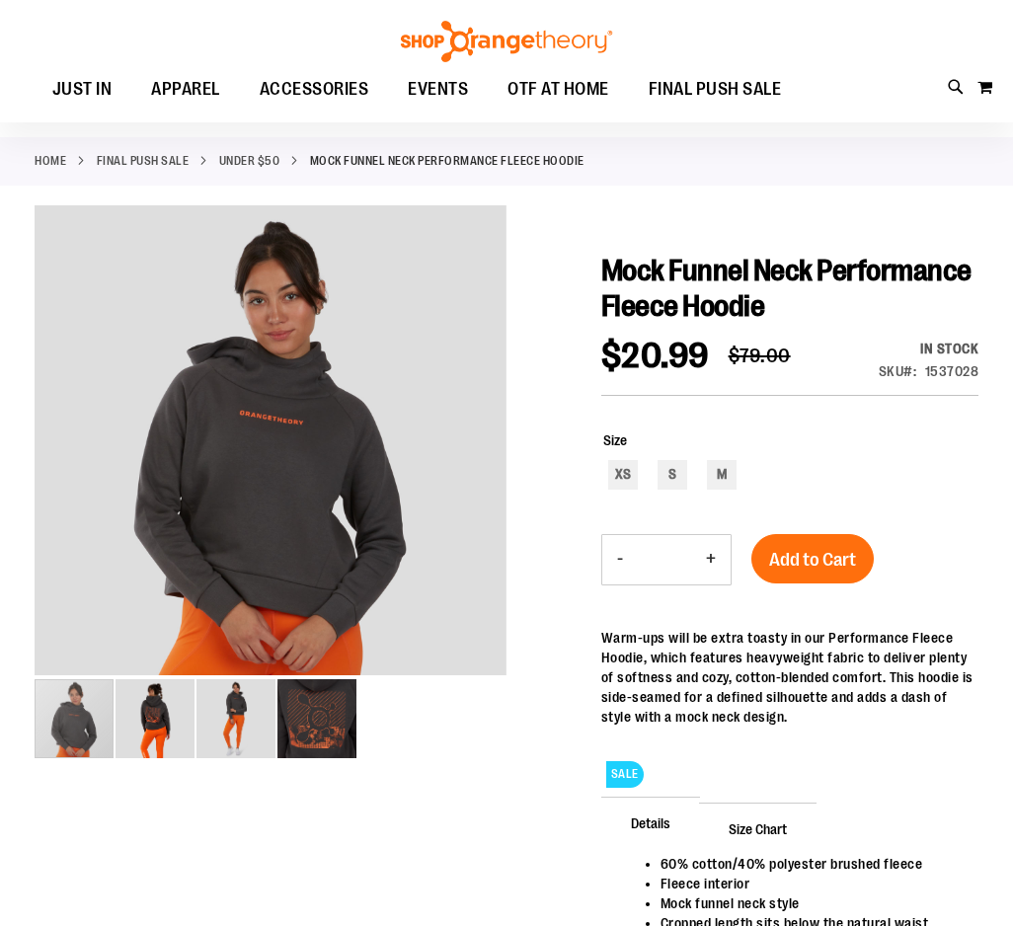
scroll to position [0, 0]
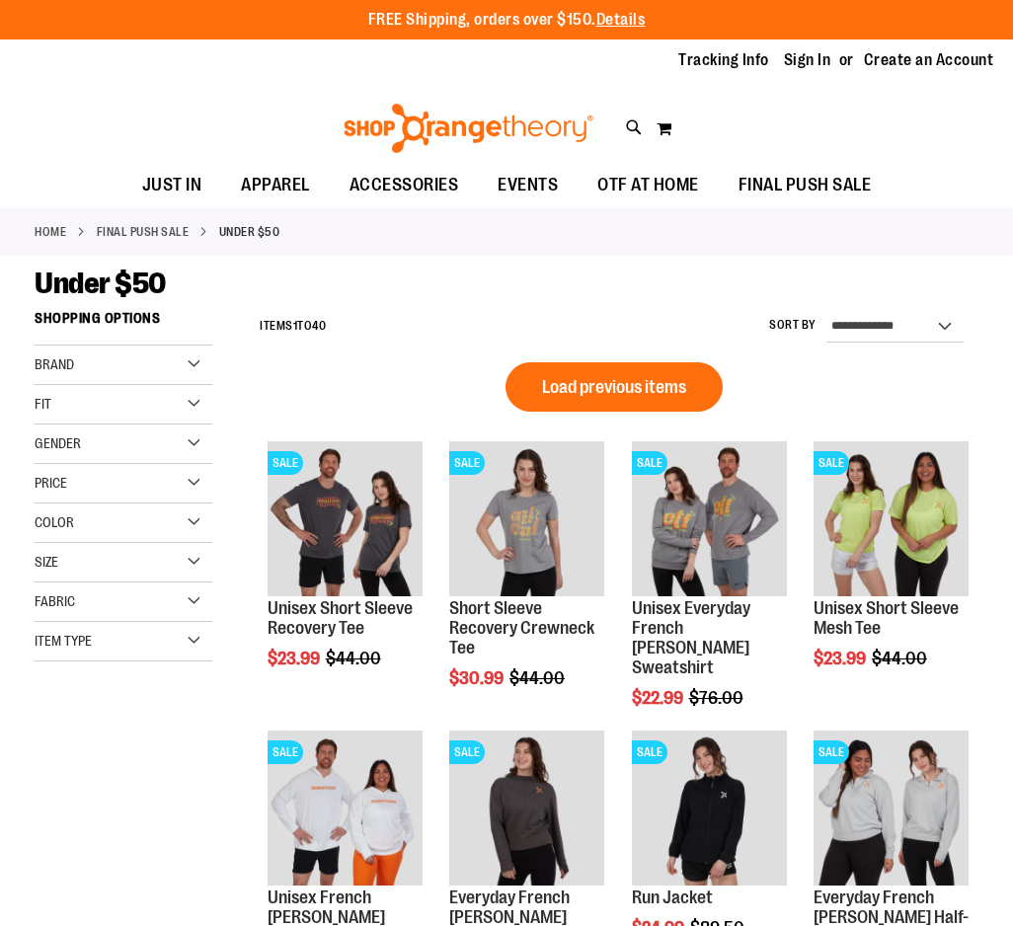
click at [654, 396] on span "Load previous items" at bounding box center [614, 387] width 144 height 20
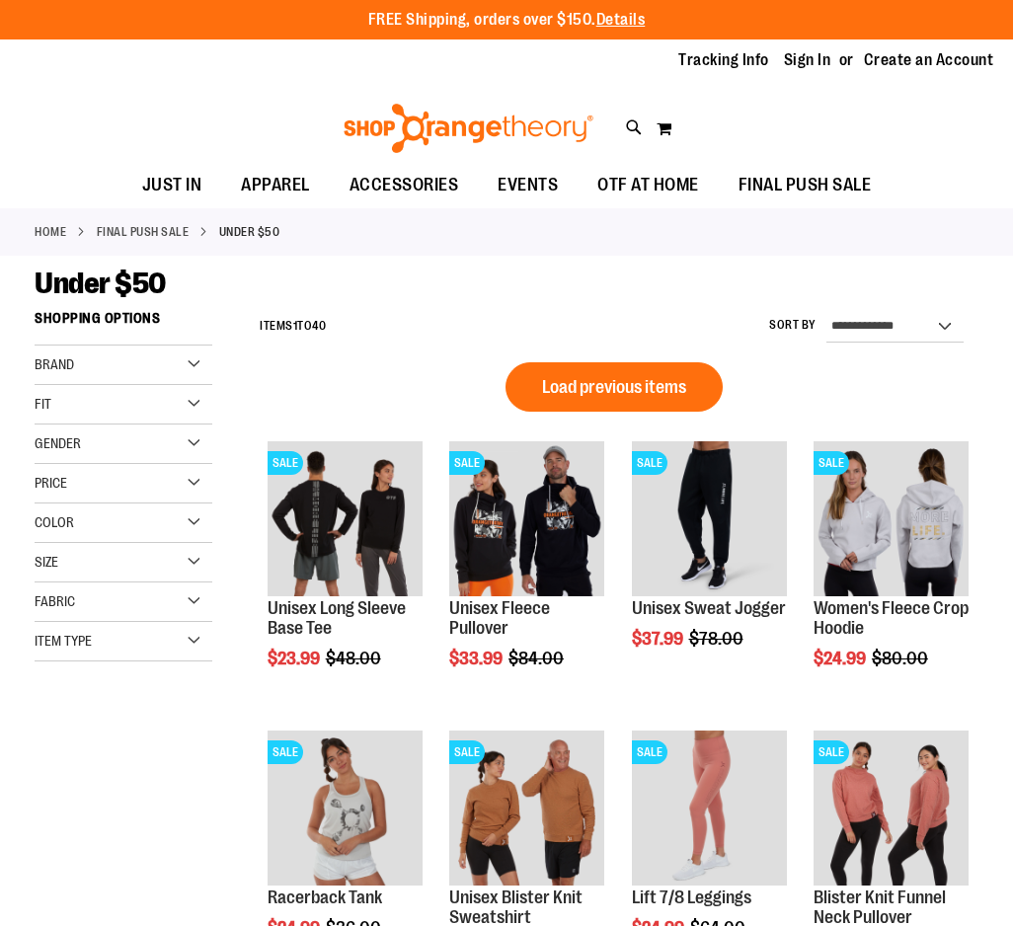
click at [639, 386] on span "Load previous items" at bounding box center [614, 387] width 144 height 20
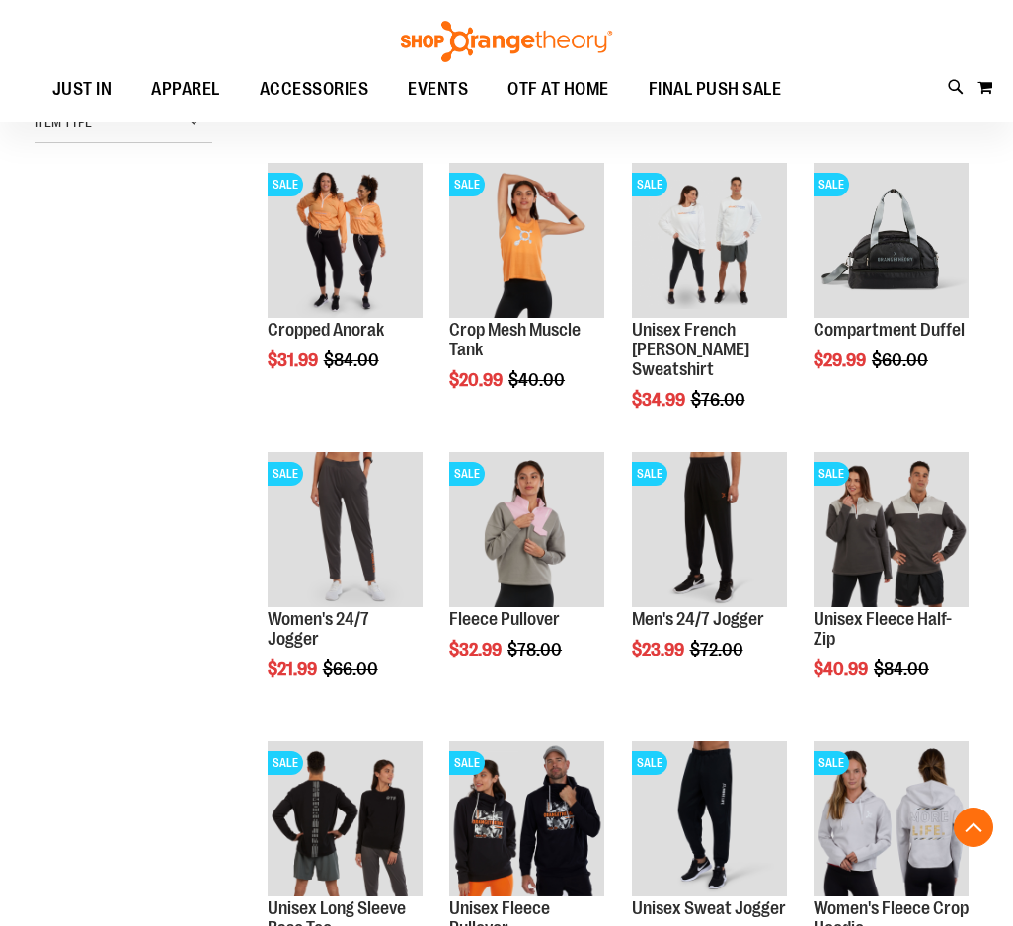
scroll to position [311, 0]
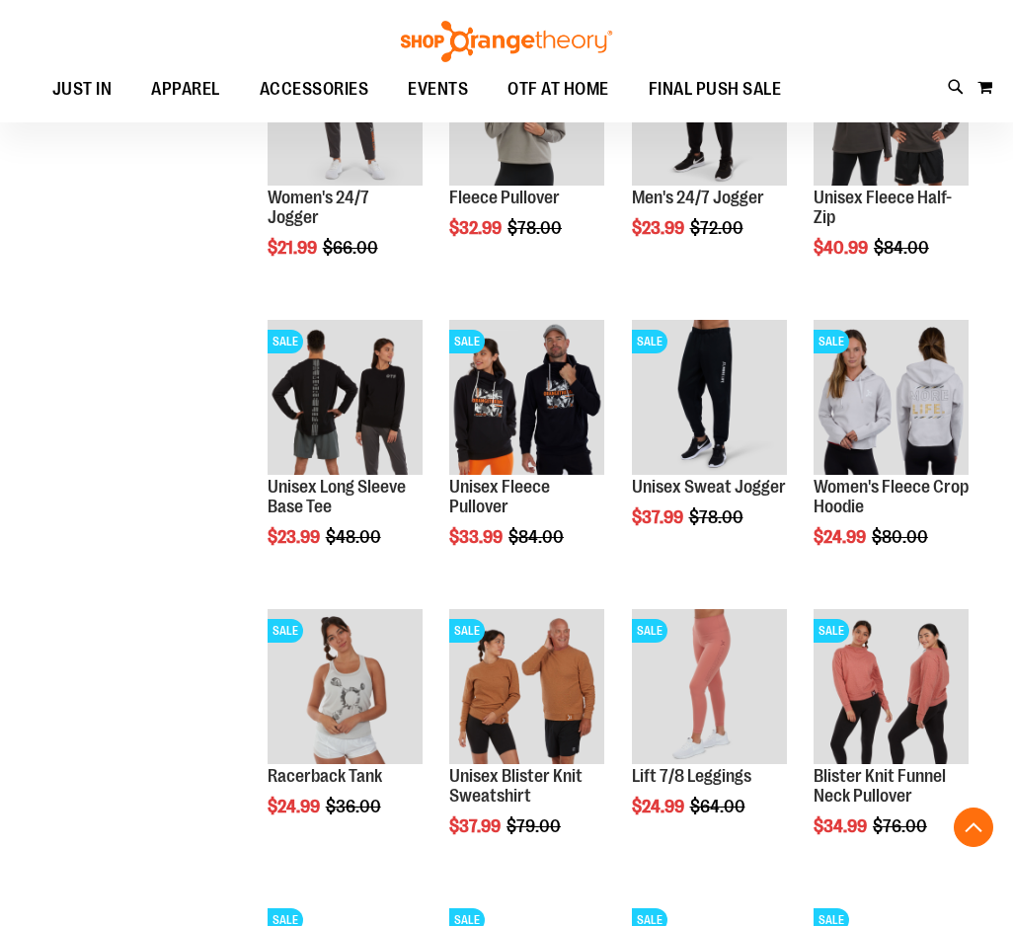
scroll to position [742, 0]
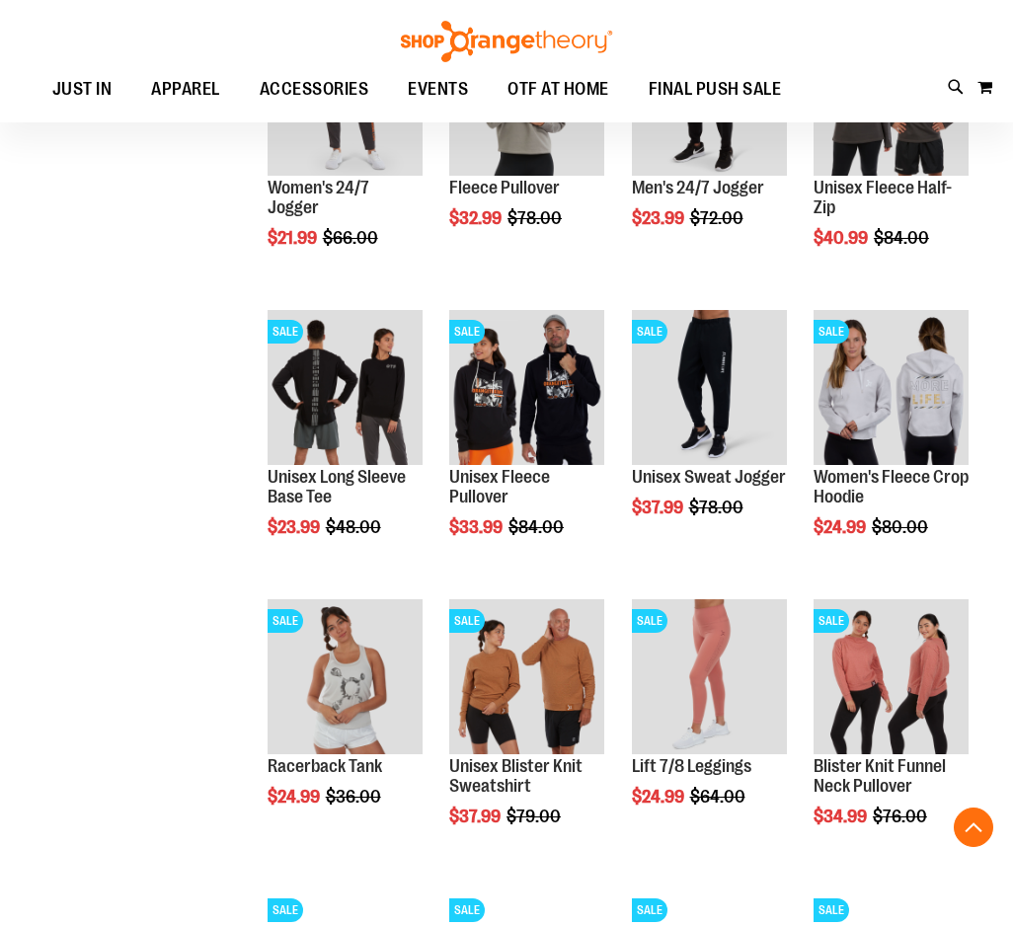
click at [139, 710] on div "**********" at bounding box center [507, 897] width 944 height 3093
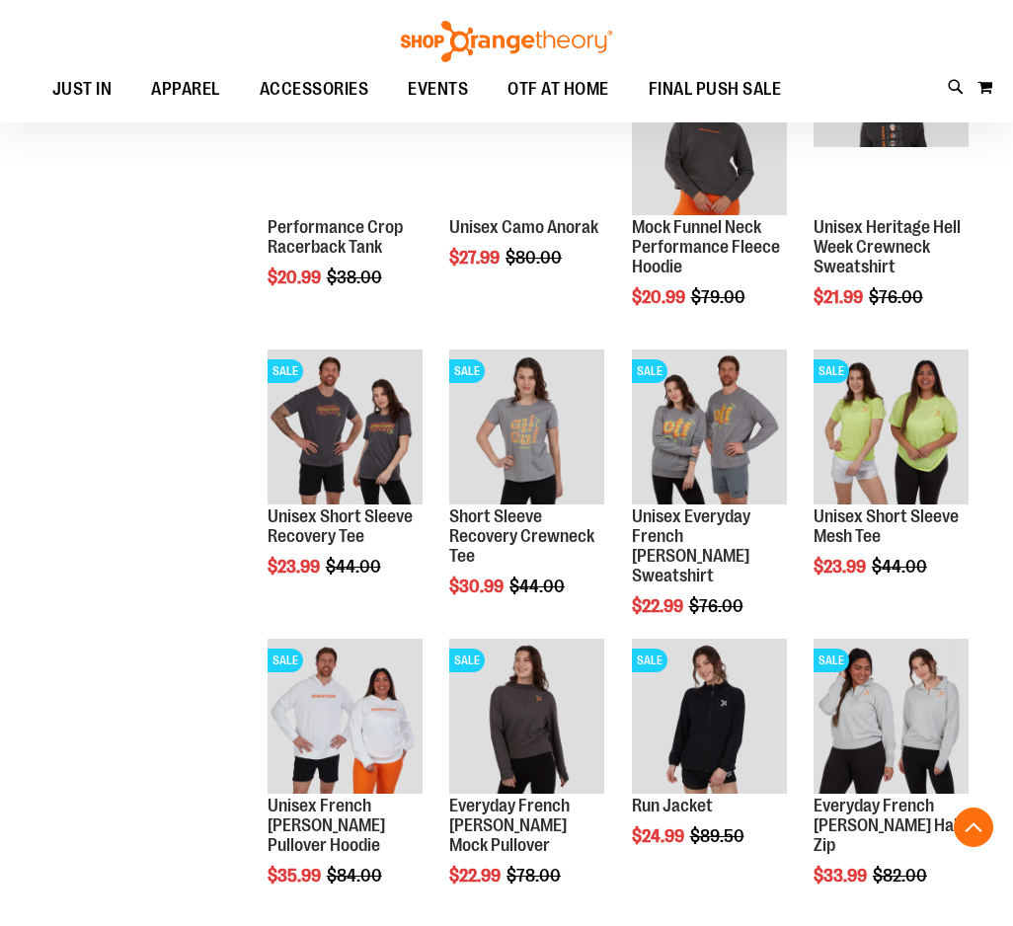
scroll to position [1571, 0]
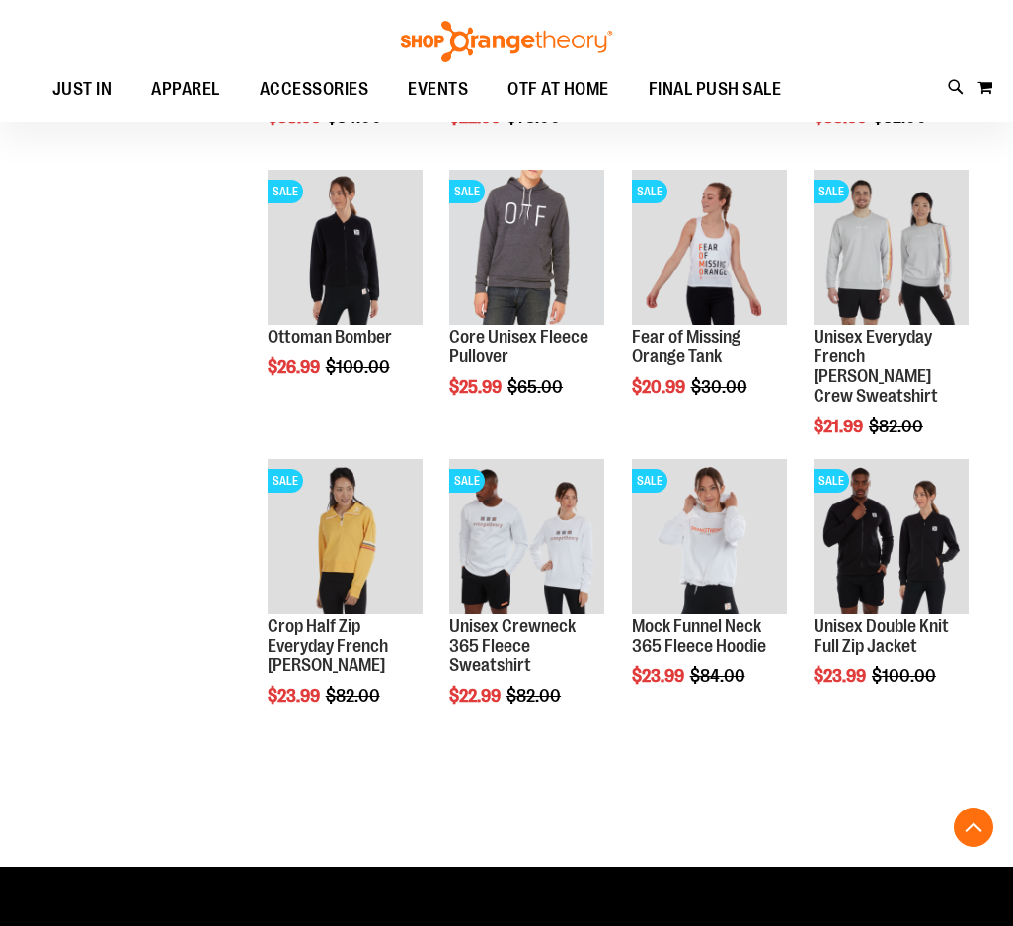
scroll to position [2337, 0]
